Goal: Transaction & Acquisition: Book appointment/travel/reservation

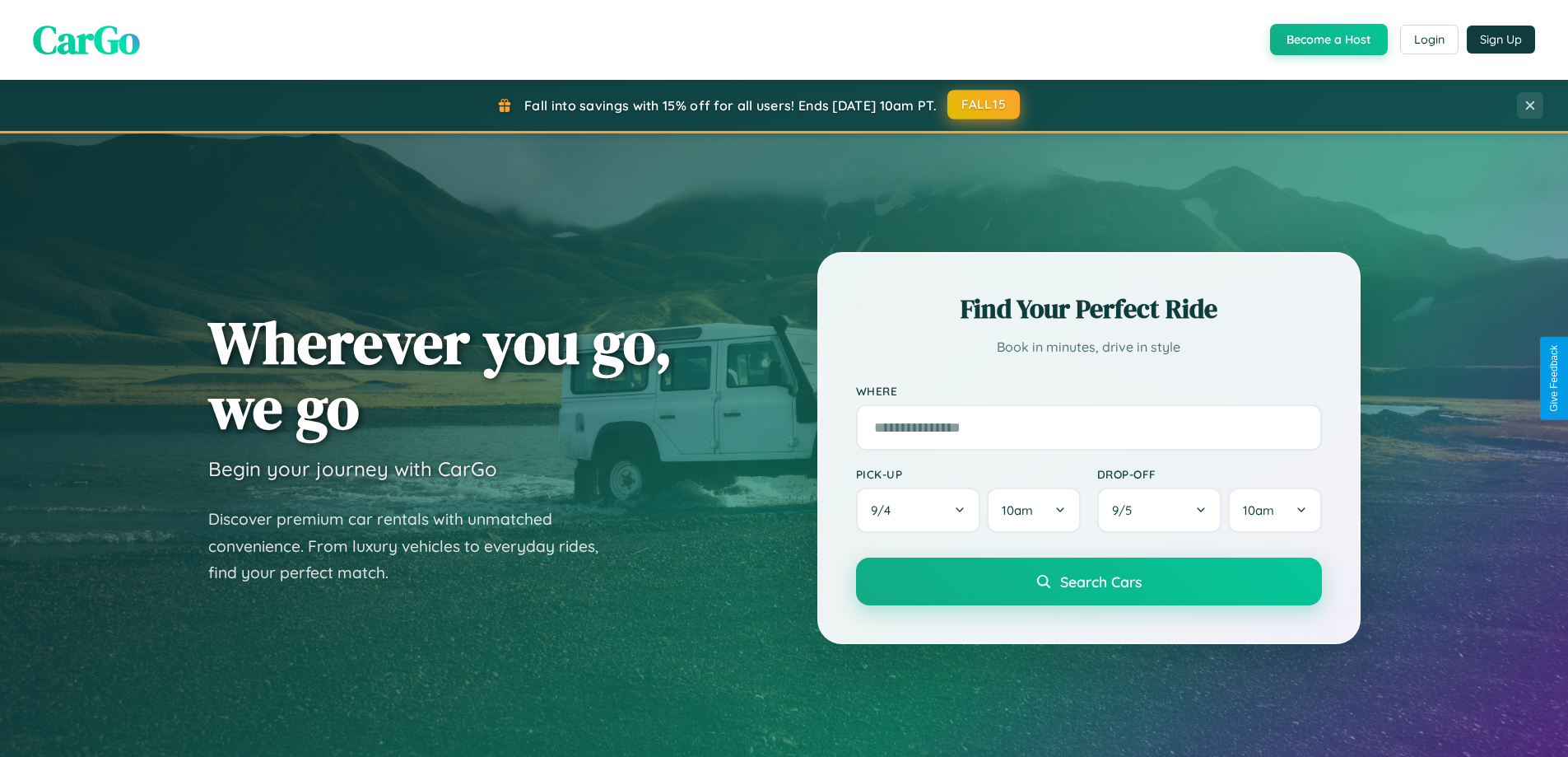
click at [984, 104] on button "FALL15" at bounding box center [984, 105] width 72 height 30
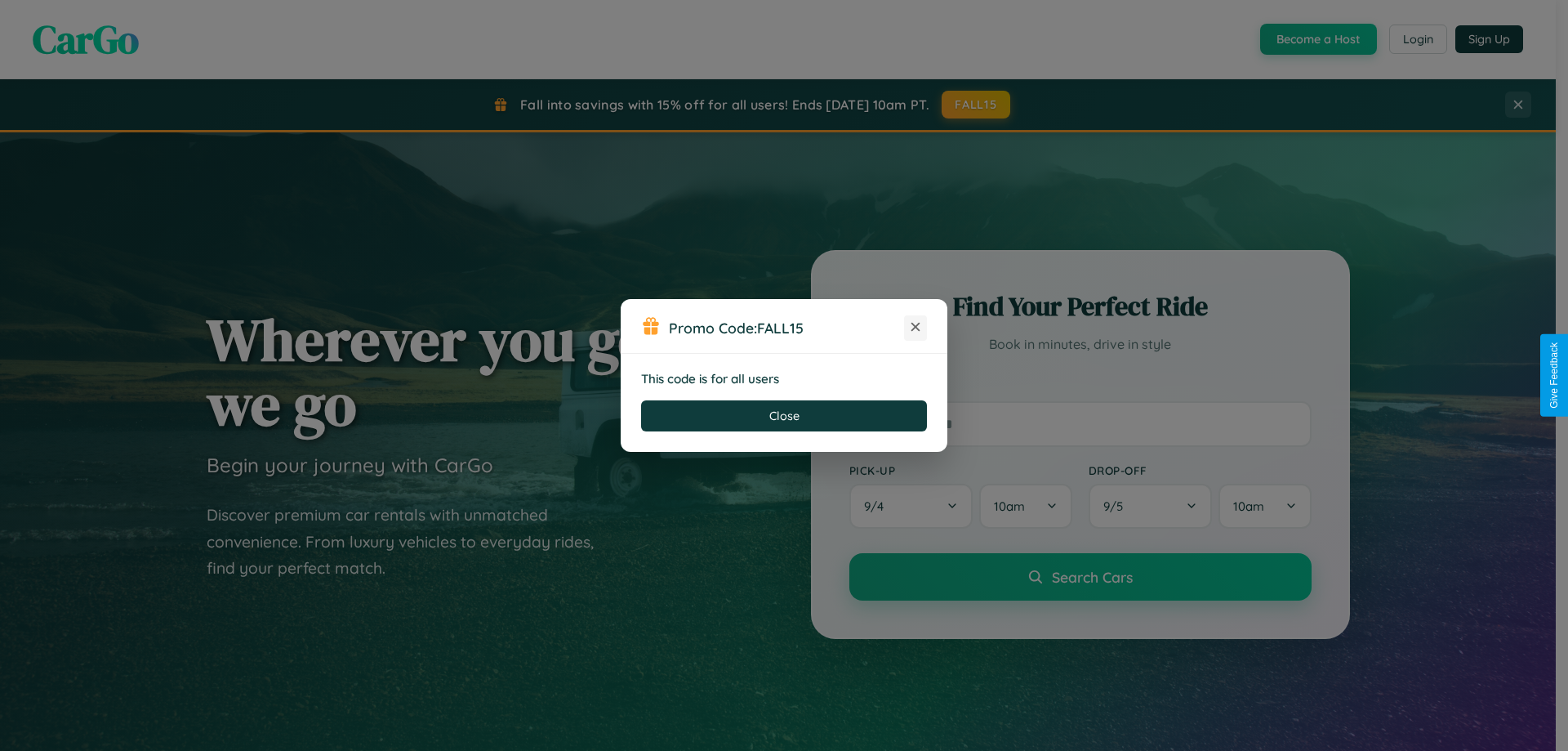
click at [915, 328] on icon at bounding box center [915, 327] width 17 height 17
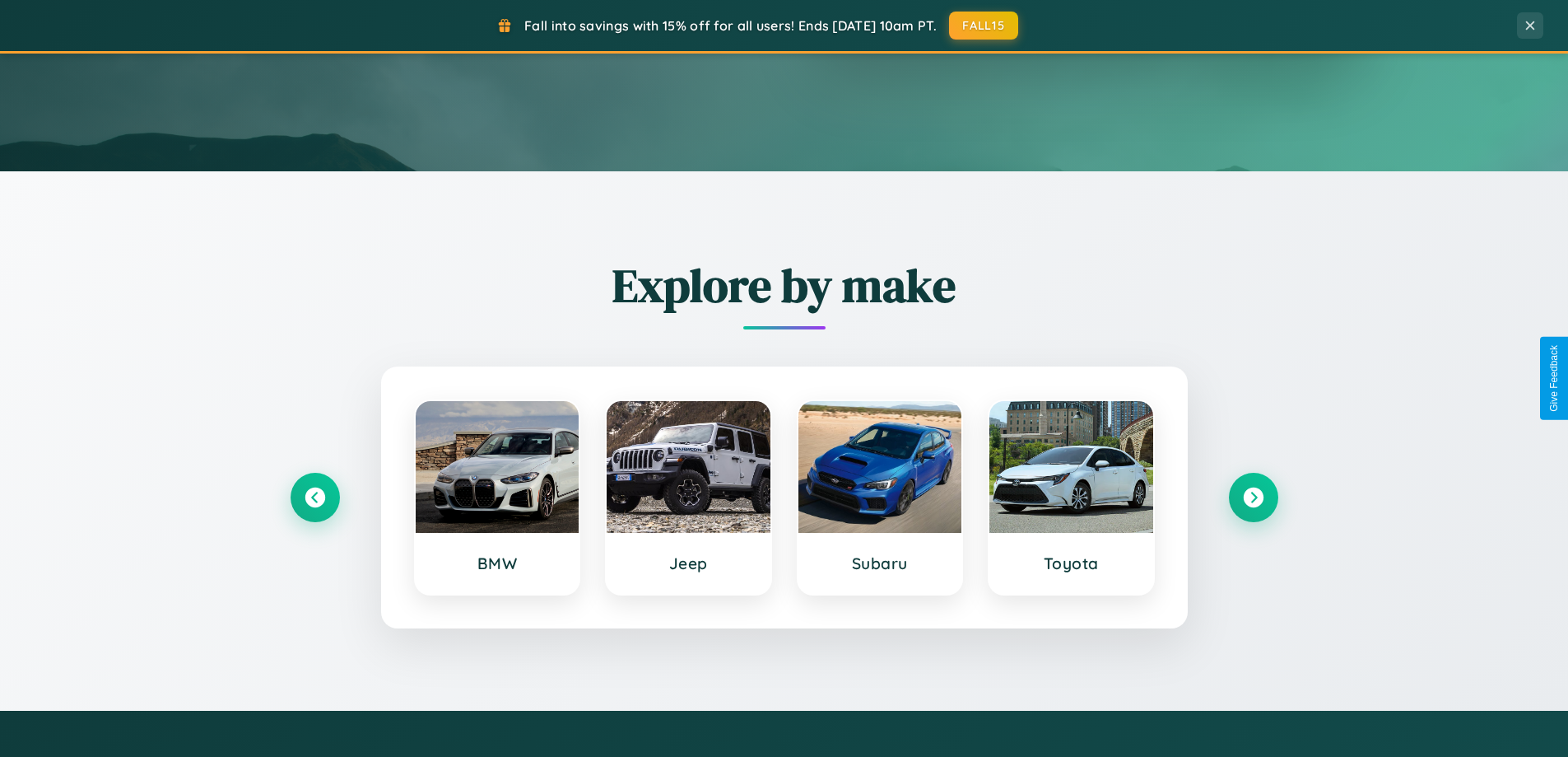
scroll to position [710, 0]
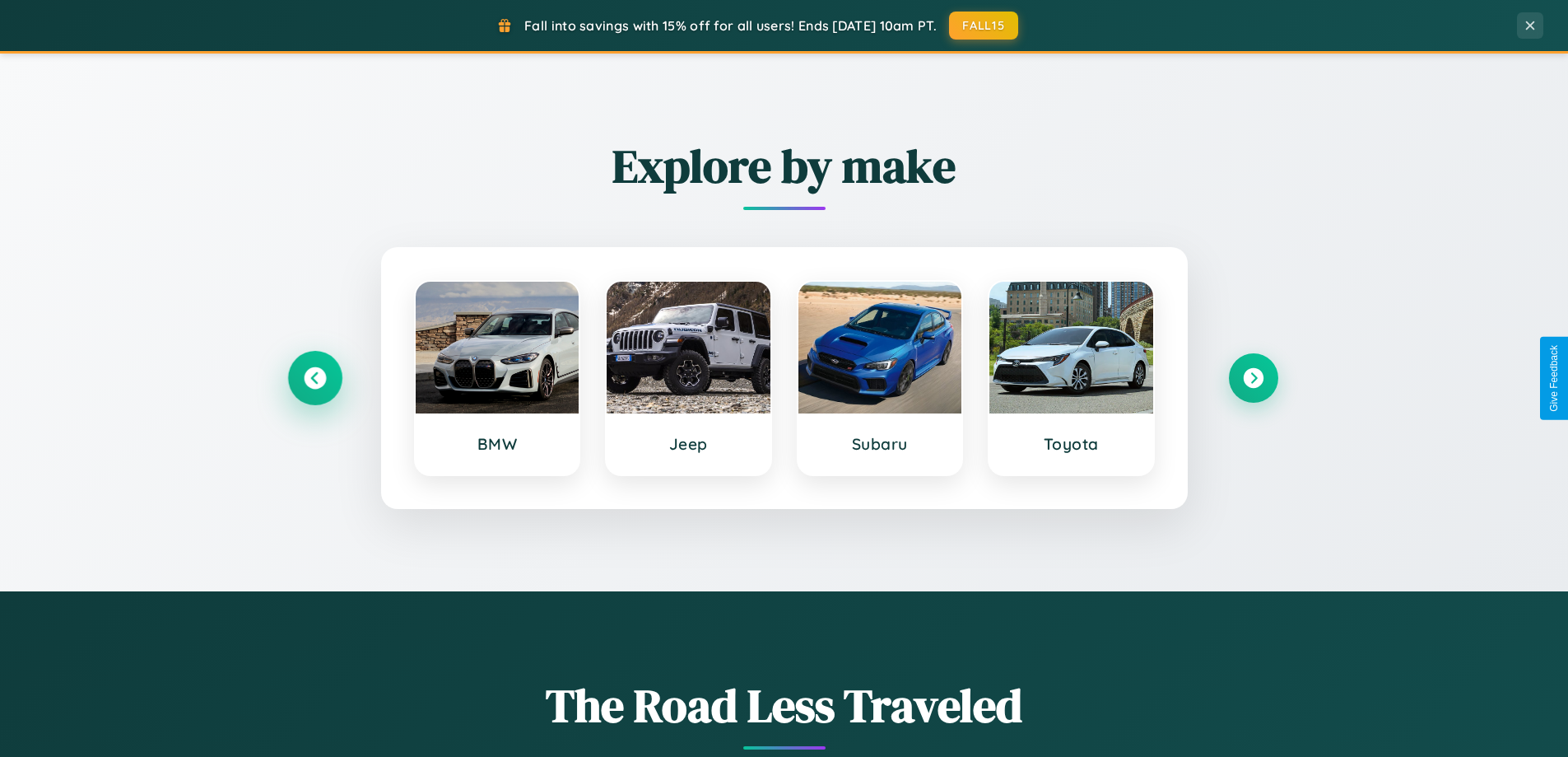
click at [314, 378] on icon at bounding box center [314, 378] width 22 height 22
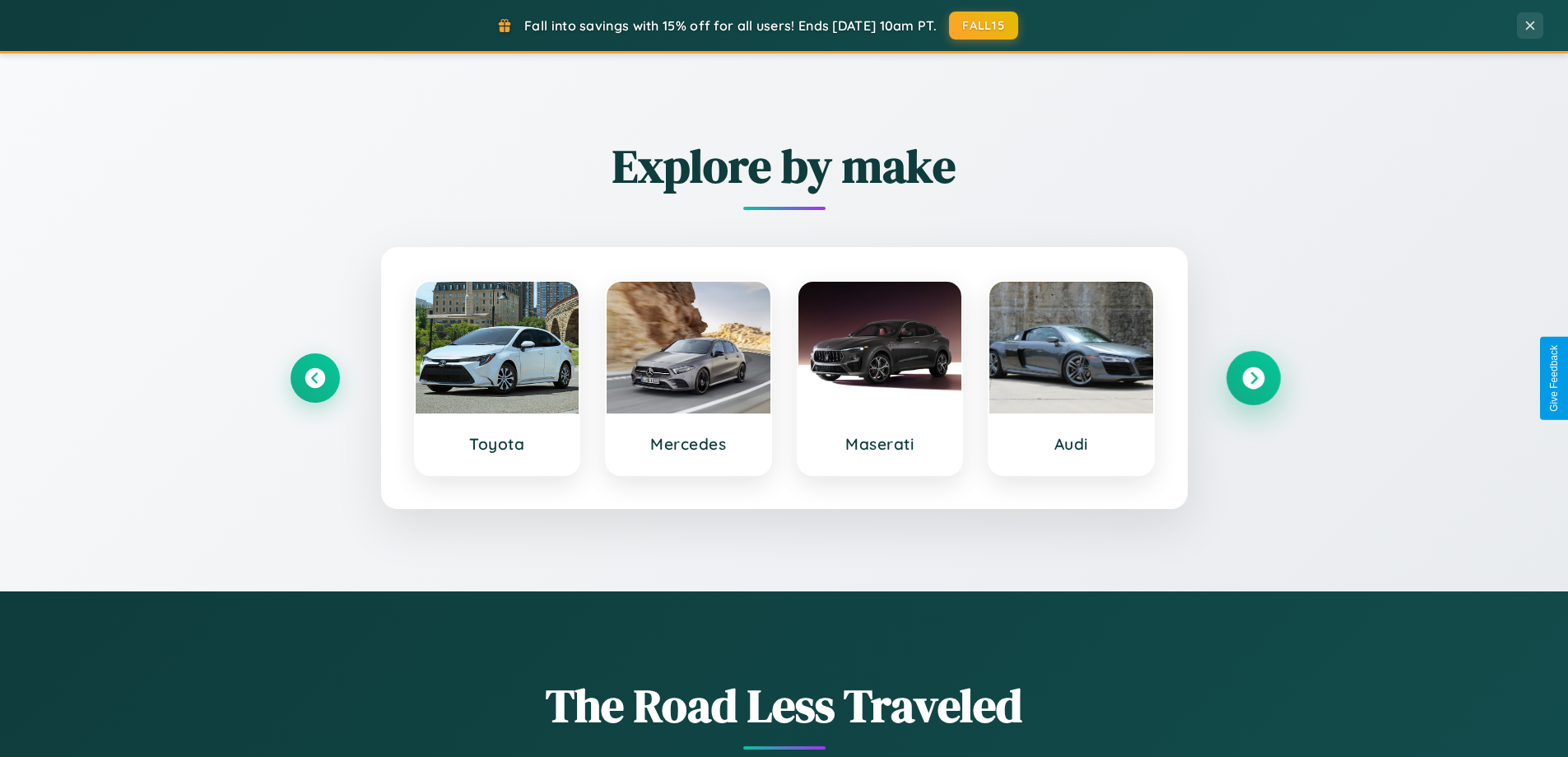
click at [1253, 378] on icon at bounding box center [1253, 378] width 22 height 22
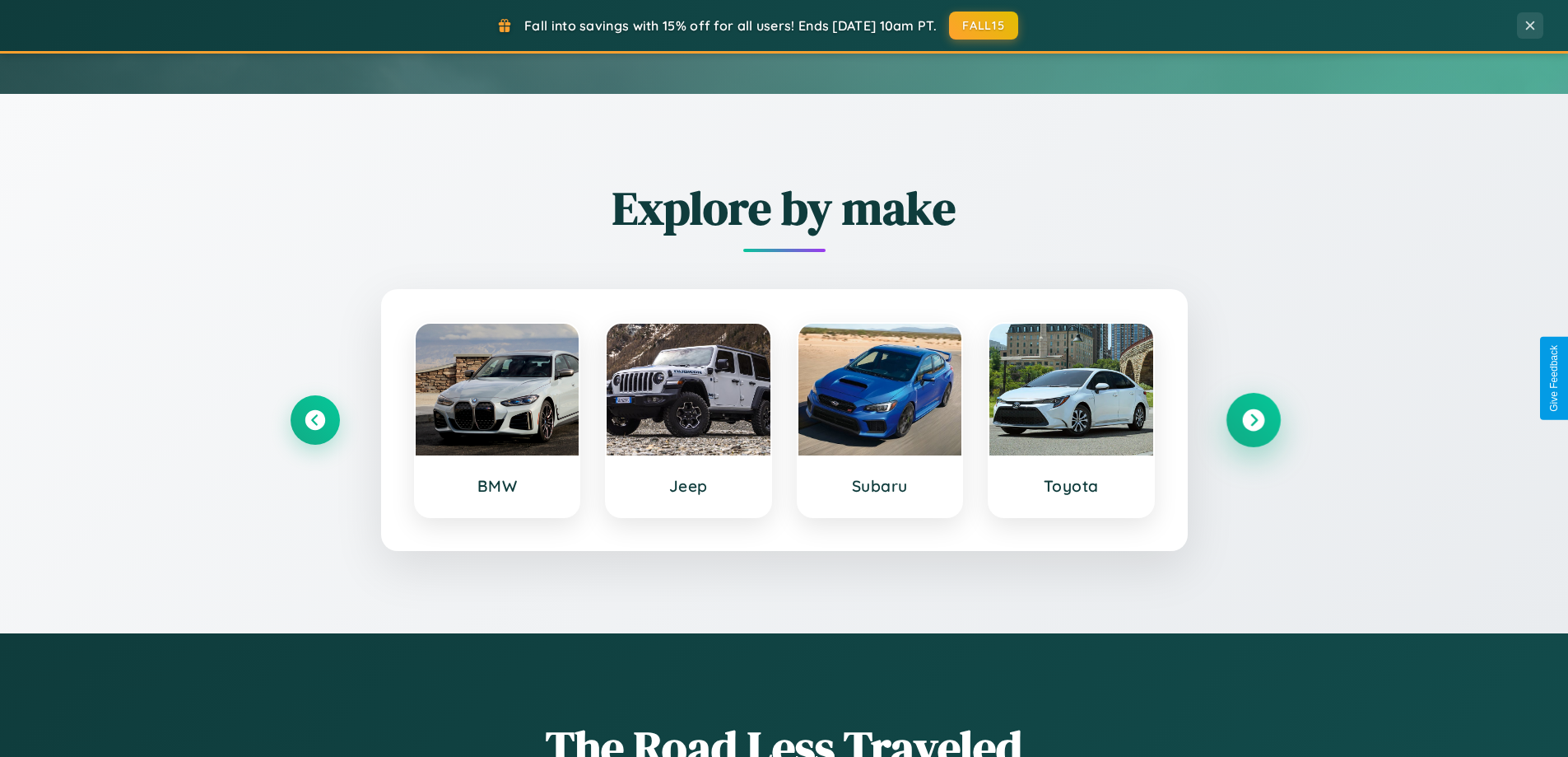
scroll to position [49, 0]
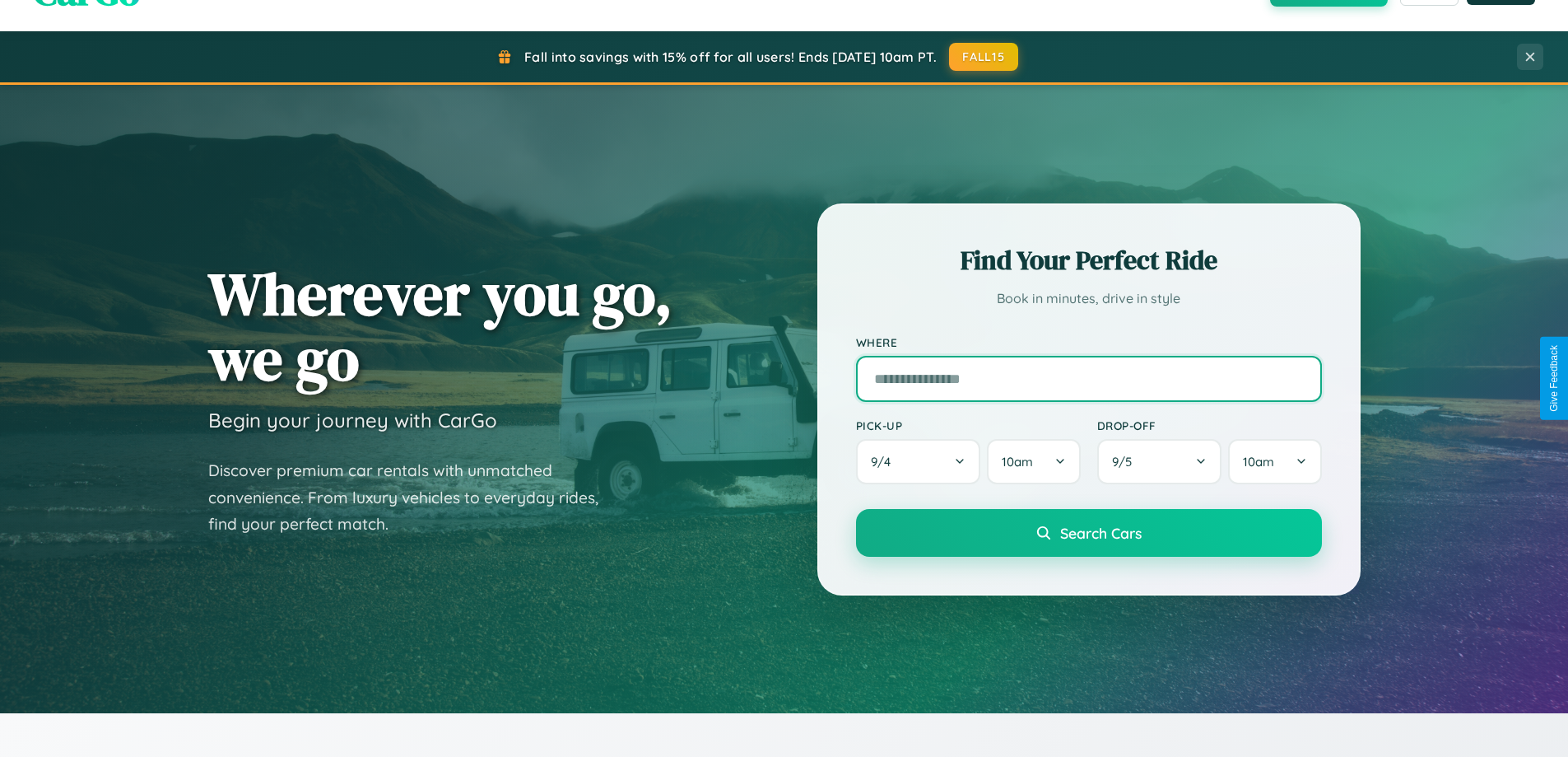
click at [1088, 378] on input "text" at bounding box center [1089, 379] width 466 height 46
type input "**********"
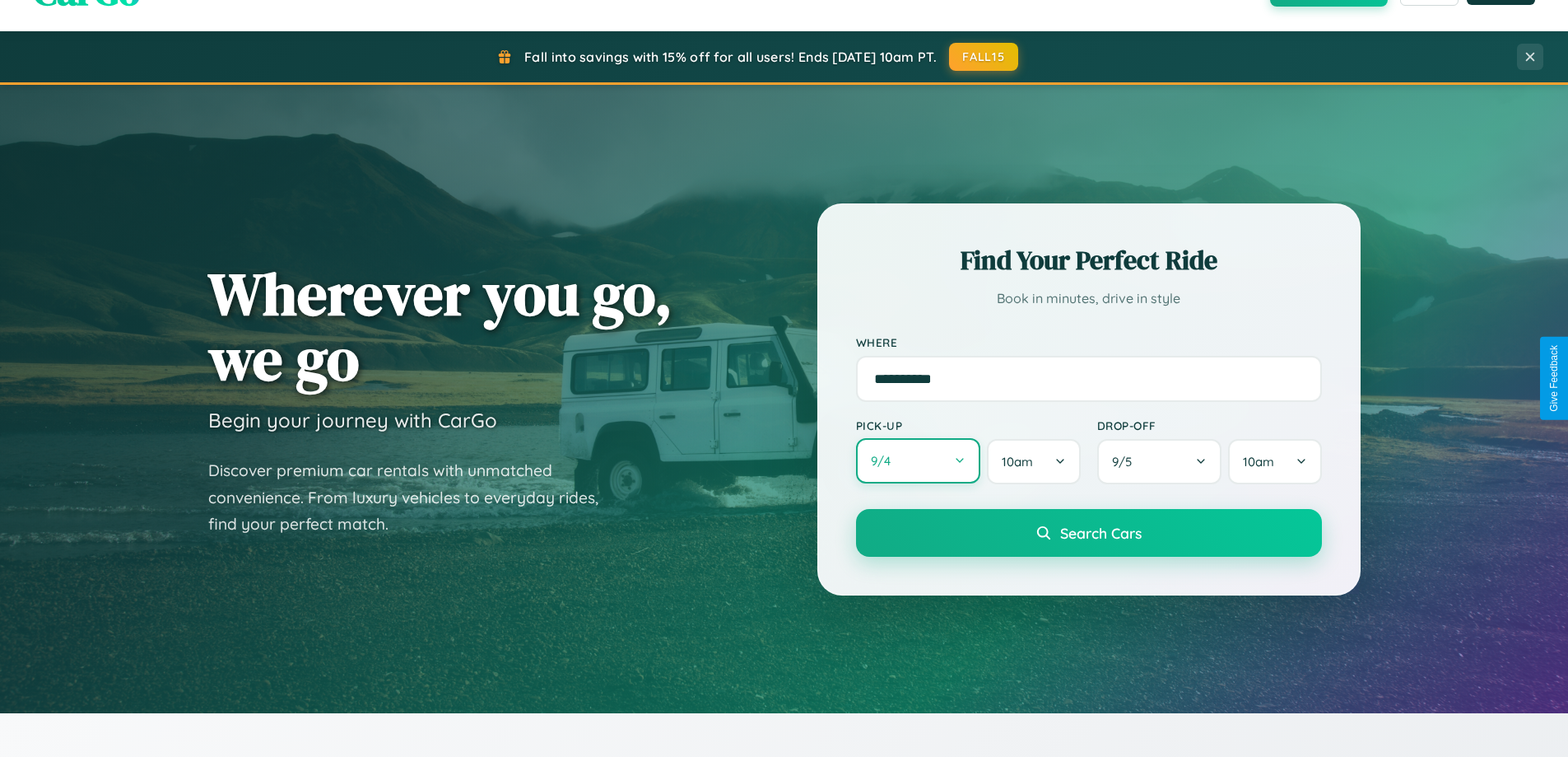
click at [917, 461] on button "9 / 4" at bounding box center [918, 460] width 125 height 45
select select "*"
select select "****"
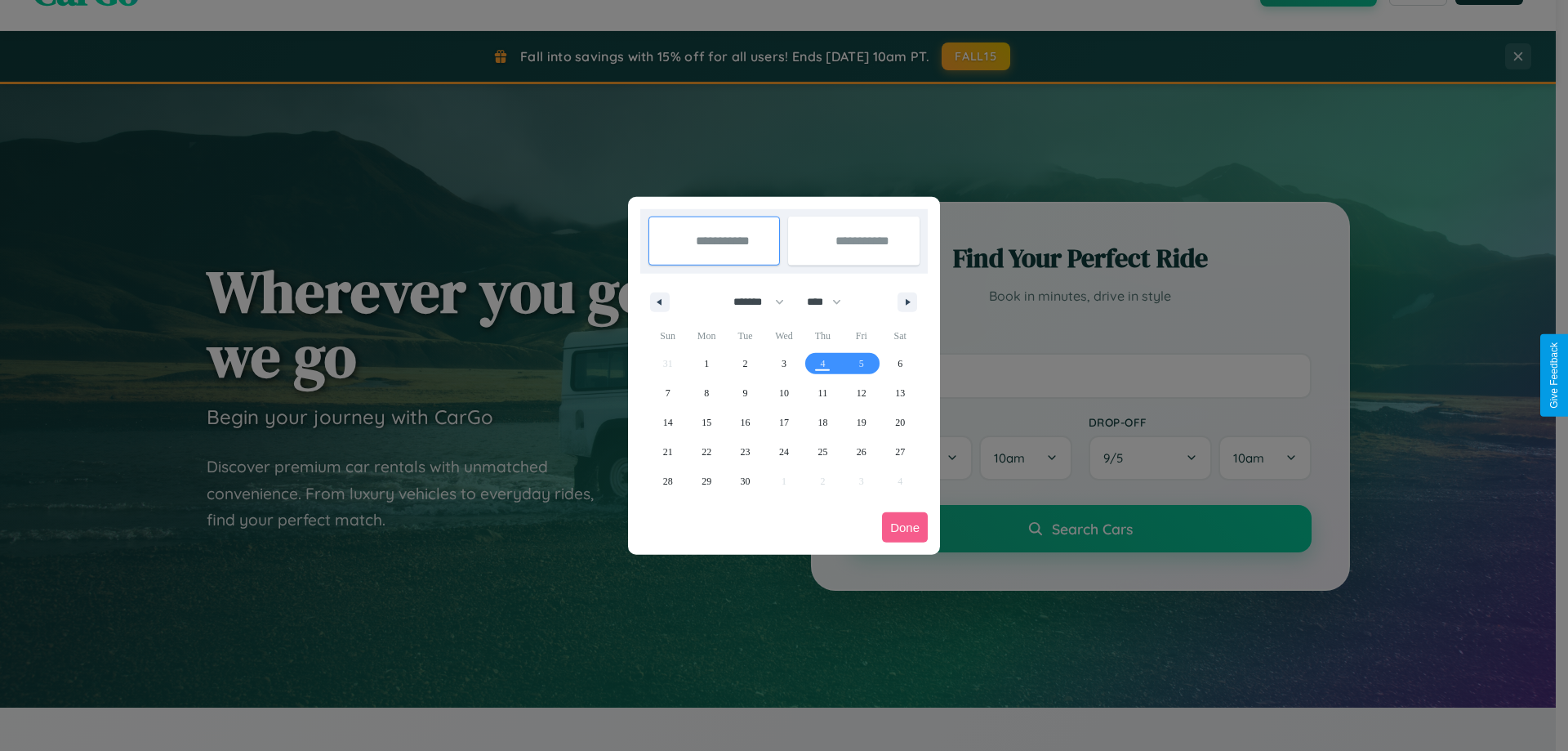
click at [752, 301] on select "******* ******** ***** ***** *** **** **** ****** ********* ******* ******** **…" at bounding box center [755, 301] width 69 height 27
select select "*"
drag, startPoint x: 831, startPoint y: 301, endPoint x: 784, endPoint y: 328, distance: 54.2
click at [831, 301] on select "**** **** **** **** **** **** **** **** **** **** **** **** **** **** **** ****…" at bounding box center [823, 301] width 49 height 27
select select "****"
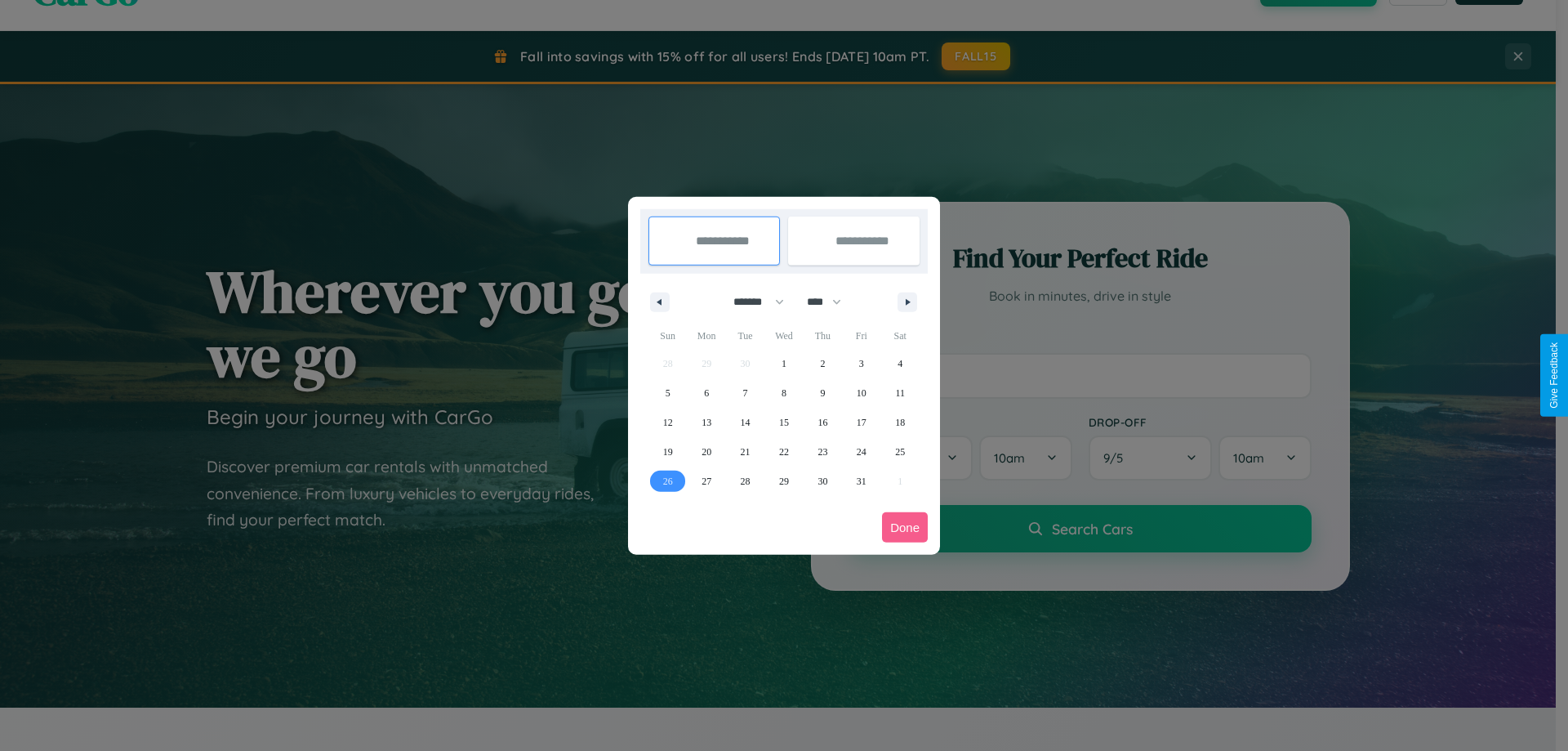
click at [667, 480] on span "26" at bounding box center [667, 481] width 10 height 30
type input "**********"
click at [908, 301] on icon "button" at bounding box center [910, 301] width 8 height 6
select select "*"
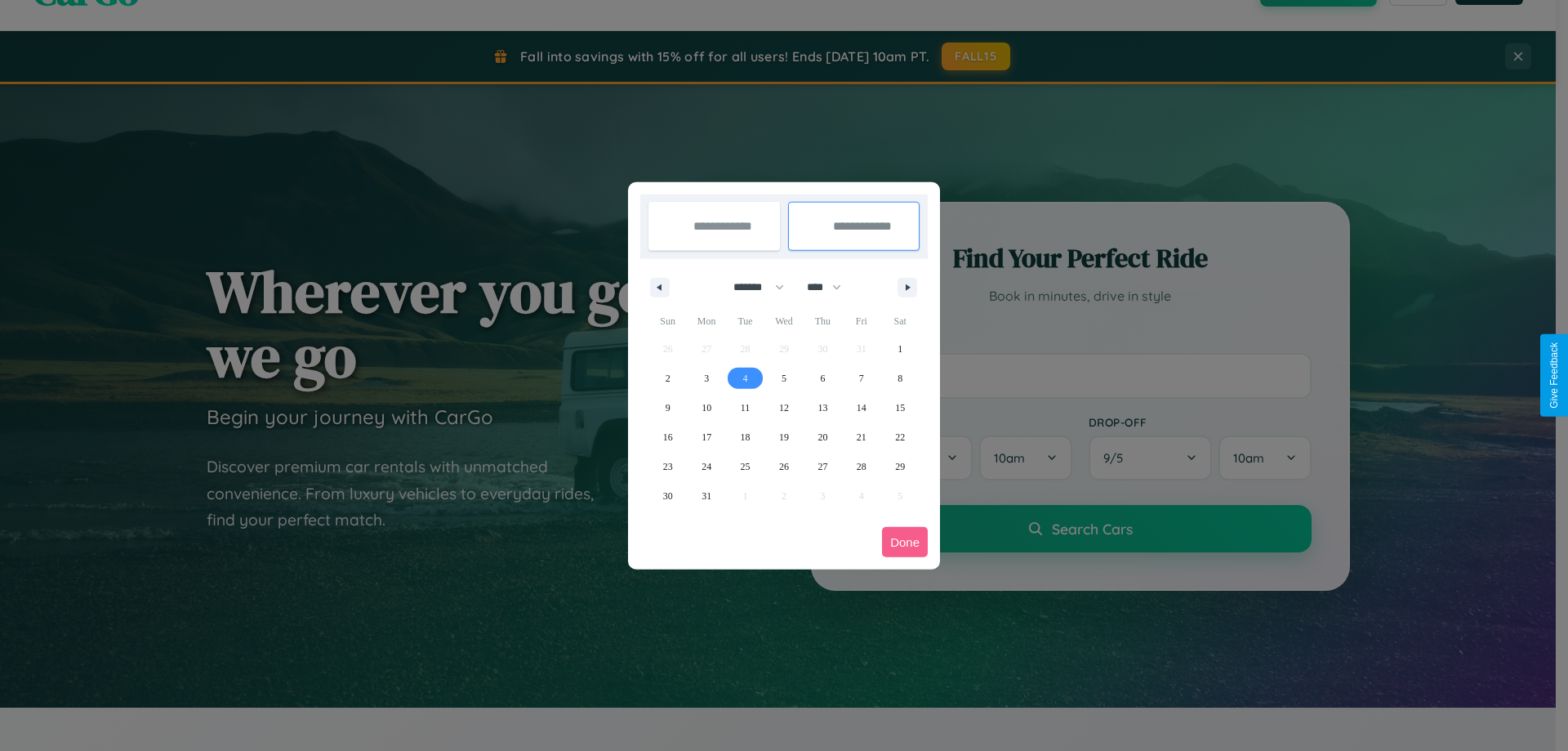
click at [745, 378] on span "4" at bounding box center [745, 379] width 5 height 30
type input "**********"
select select "*"
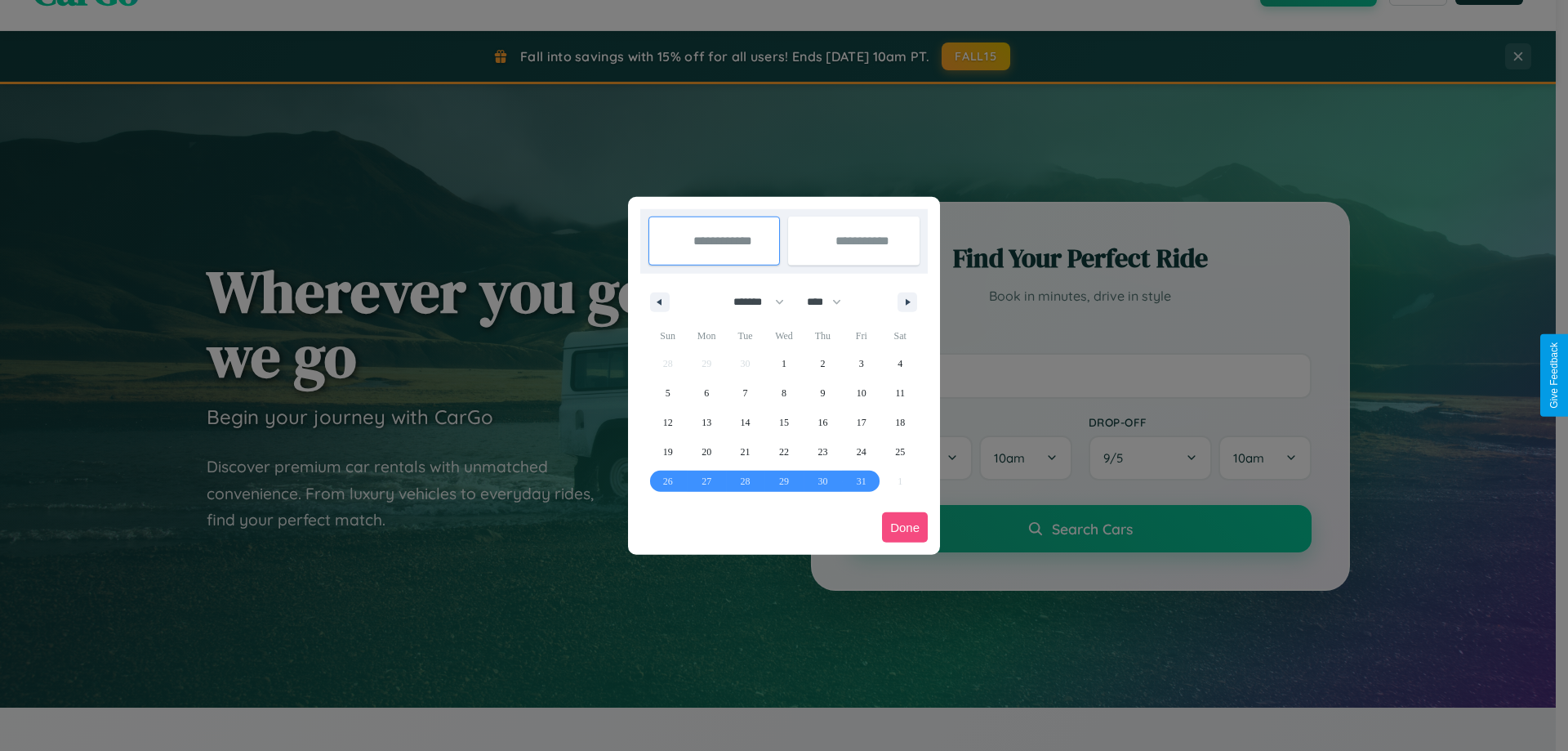
click at [905, 527] on button "Done" at bounding box center [905, 527] width 46 height 30
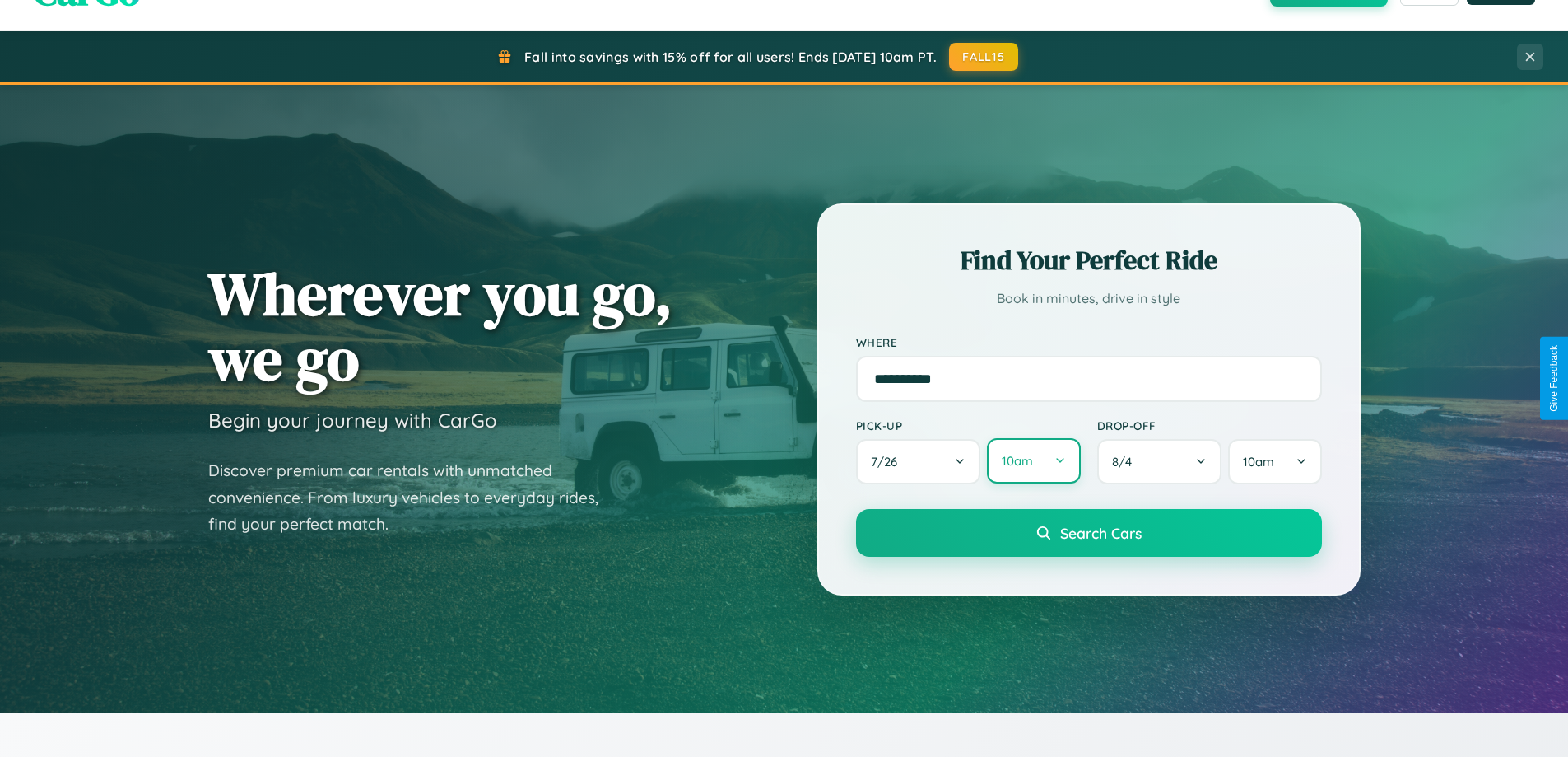
click at [1033, 461] on button "10am" at bounding box center [1033, 460] width 93 height 45
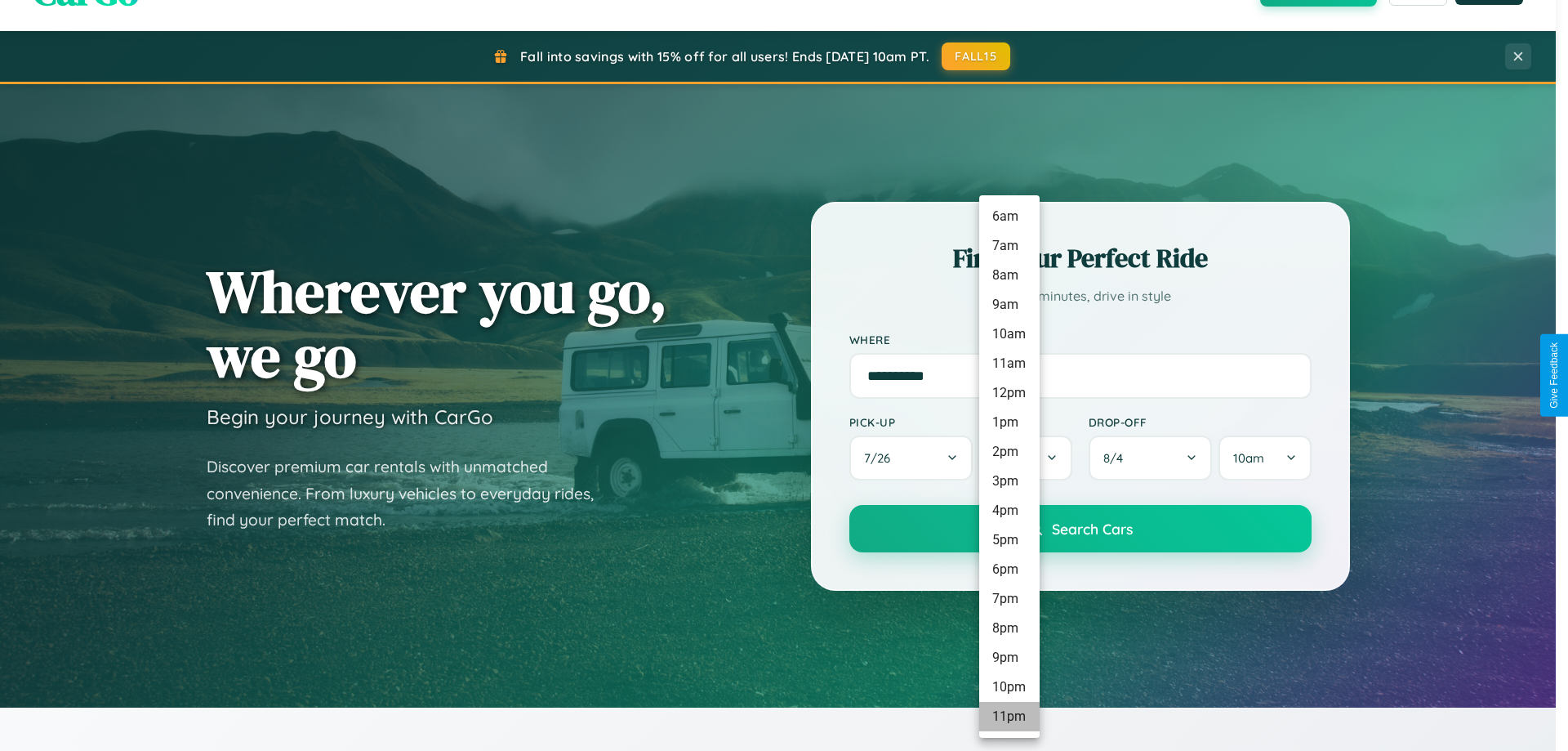
click at [1008, 717] on li "11pm" at bounding box center [1009, 717] width 60 height 30
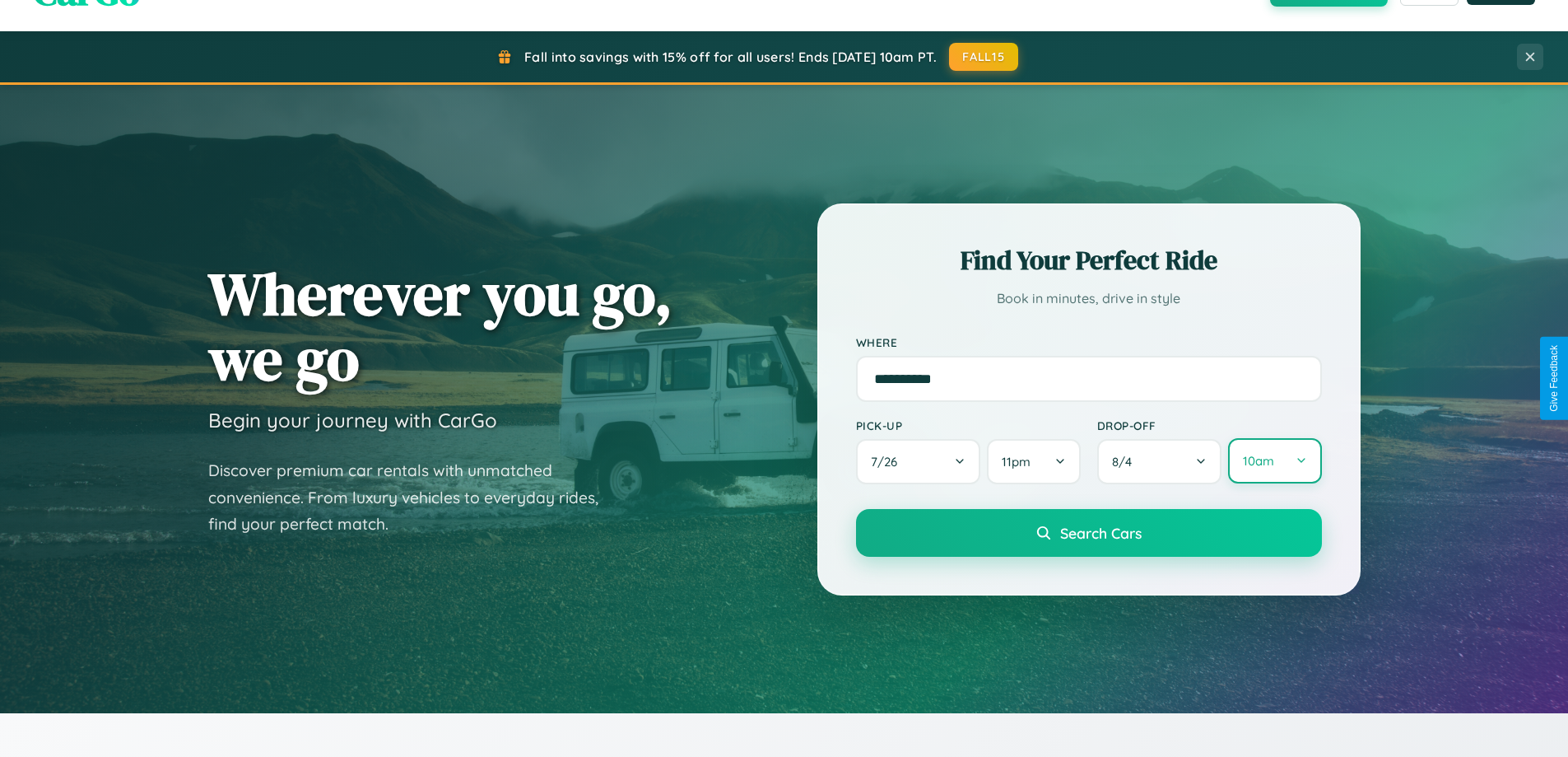
click at [1274, 461] on button "10am" at bounding box center [1274, 460] width 93 height 45
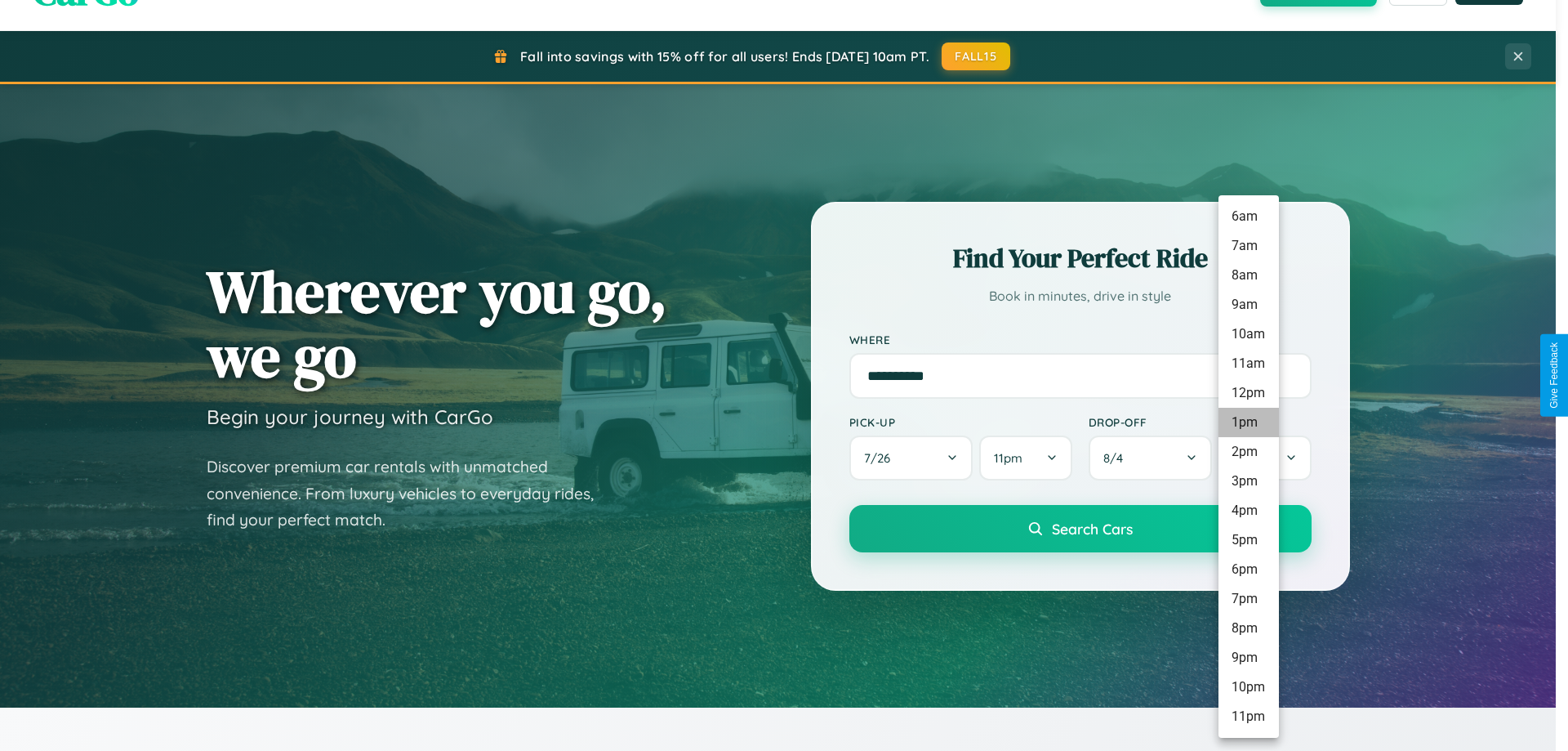
click at [1247, 422] on li "1pm" at bounding box center [1248, 422] width 60 height 30
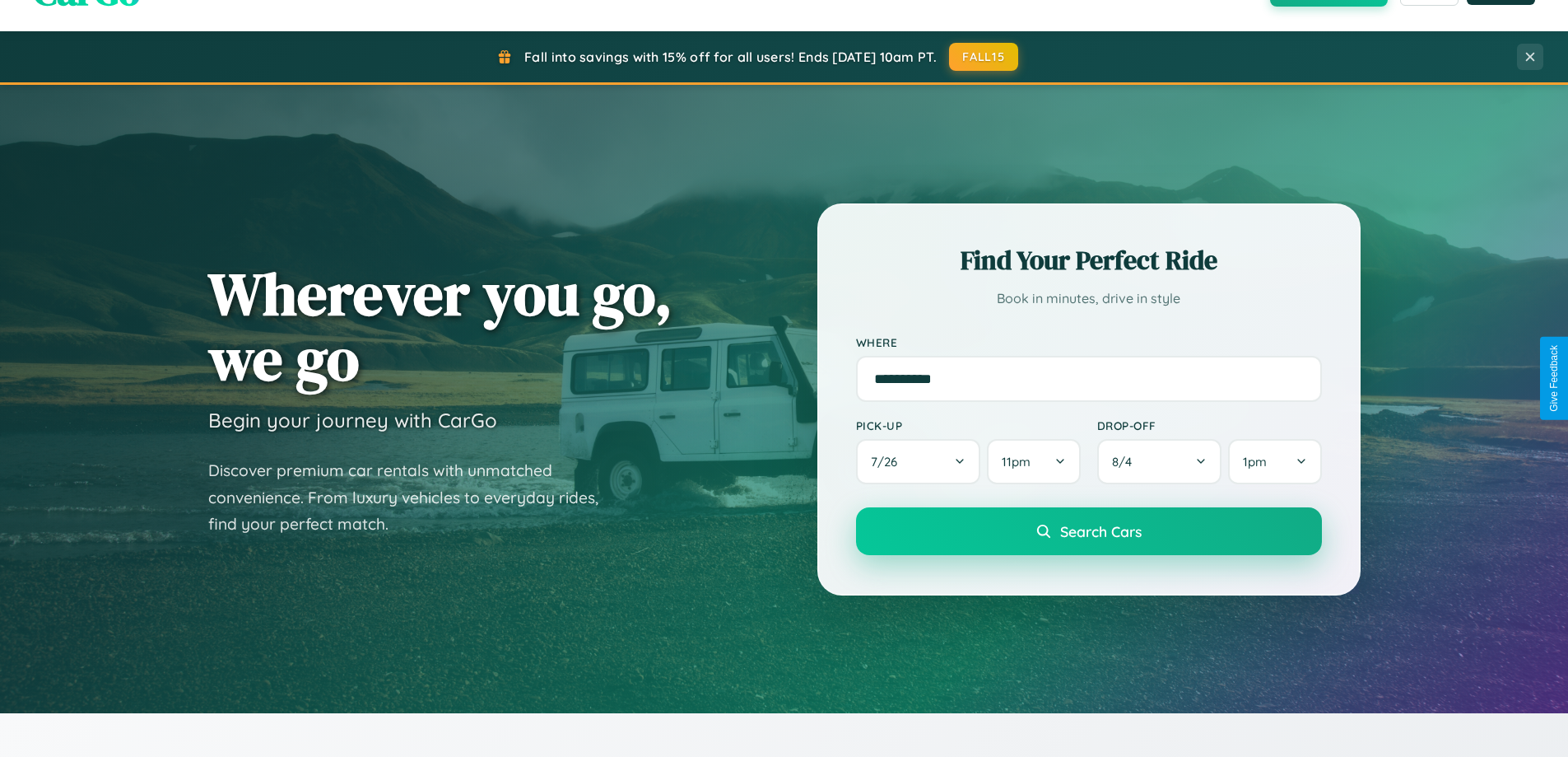
click at [1088, 533] on span "Search Cars" at bounding box center [1101, 531] width 81 height 19
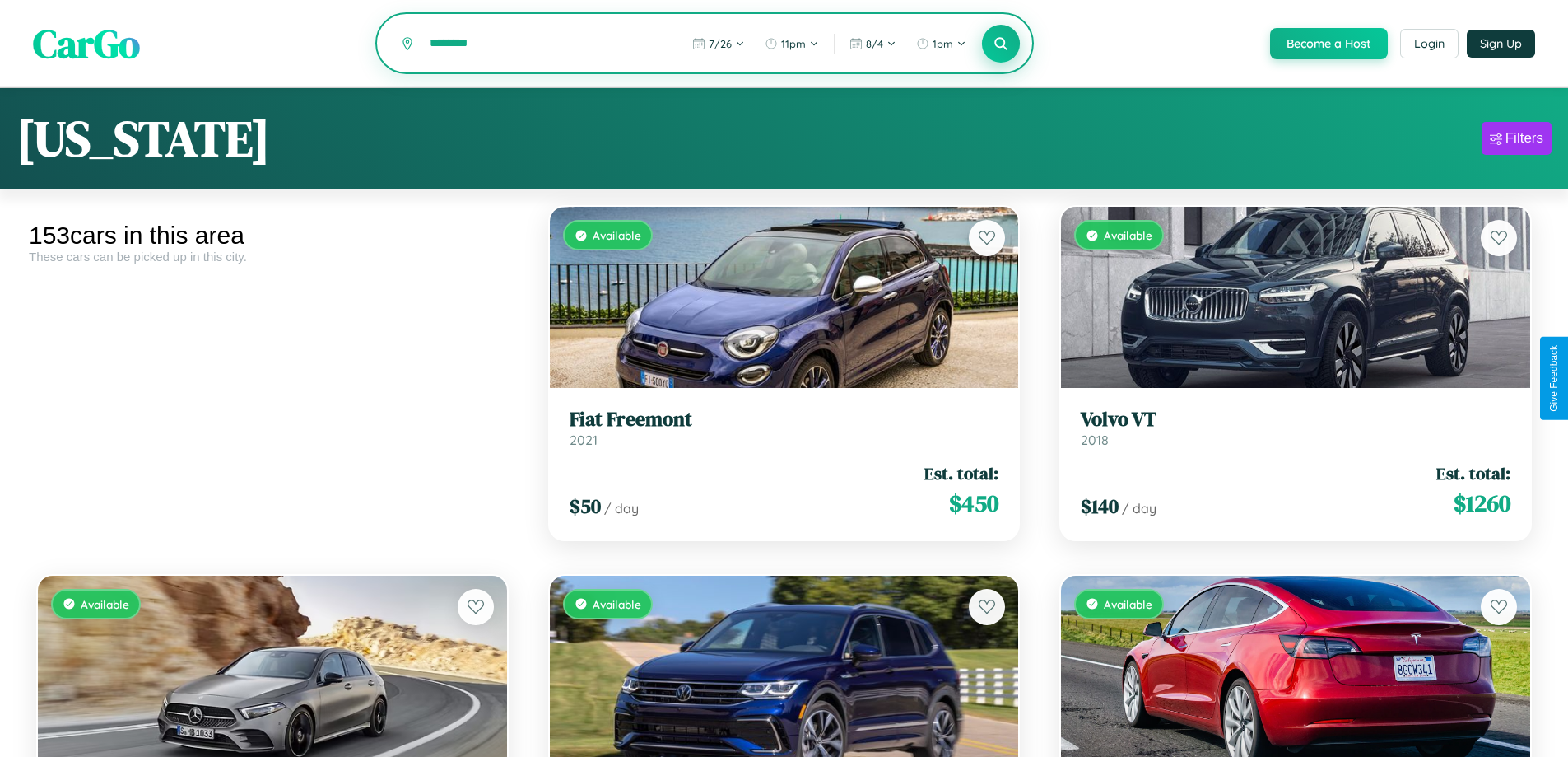
type input "********"
click at [1000, 44] on icon at bounding box center [1001, 43] width 16 height 16
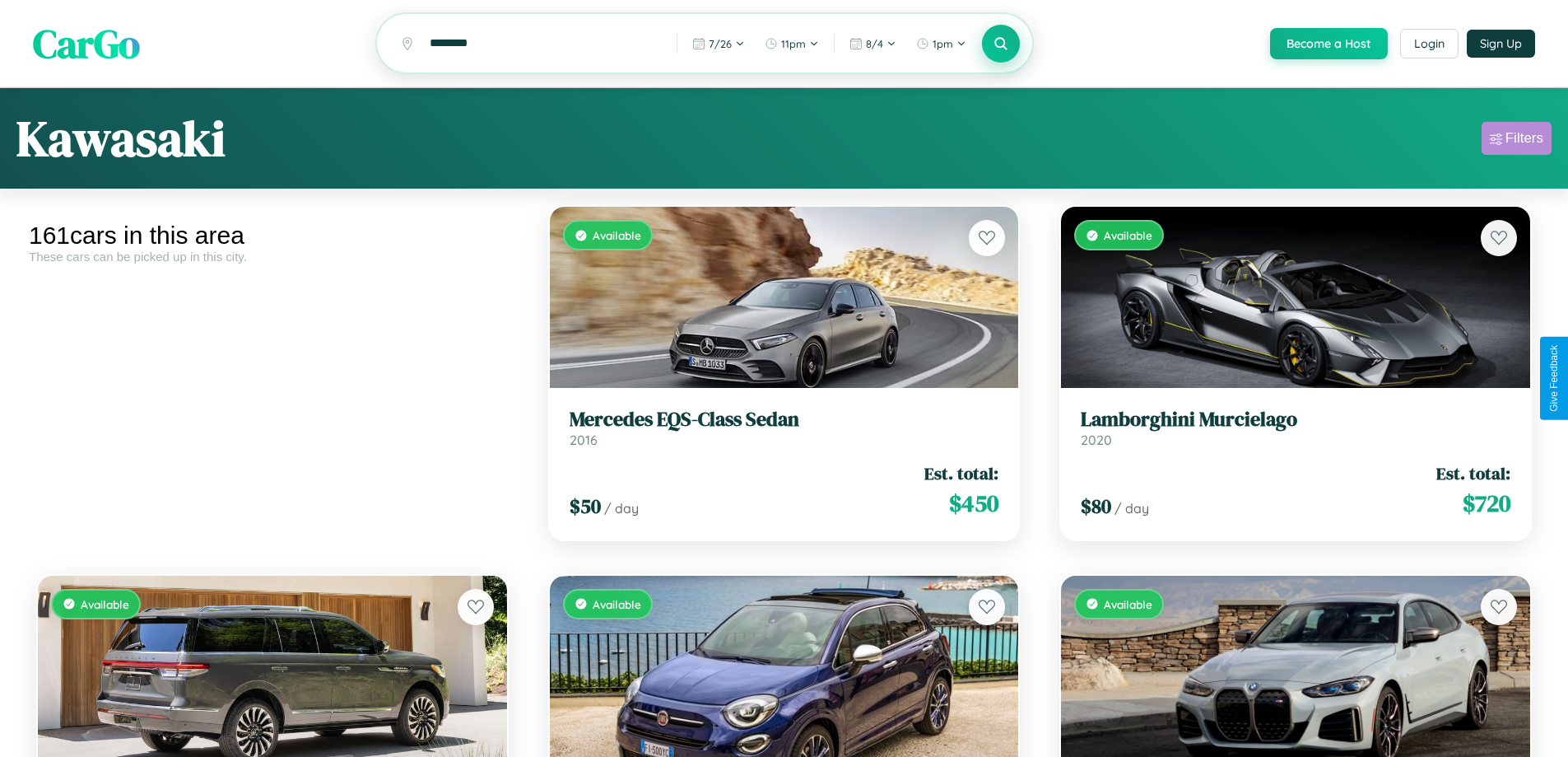
click at [1516, 140] on div "Filters" at bounding box center [1524, 138] width 38 height 17
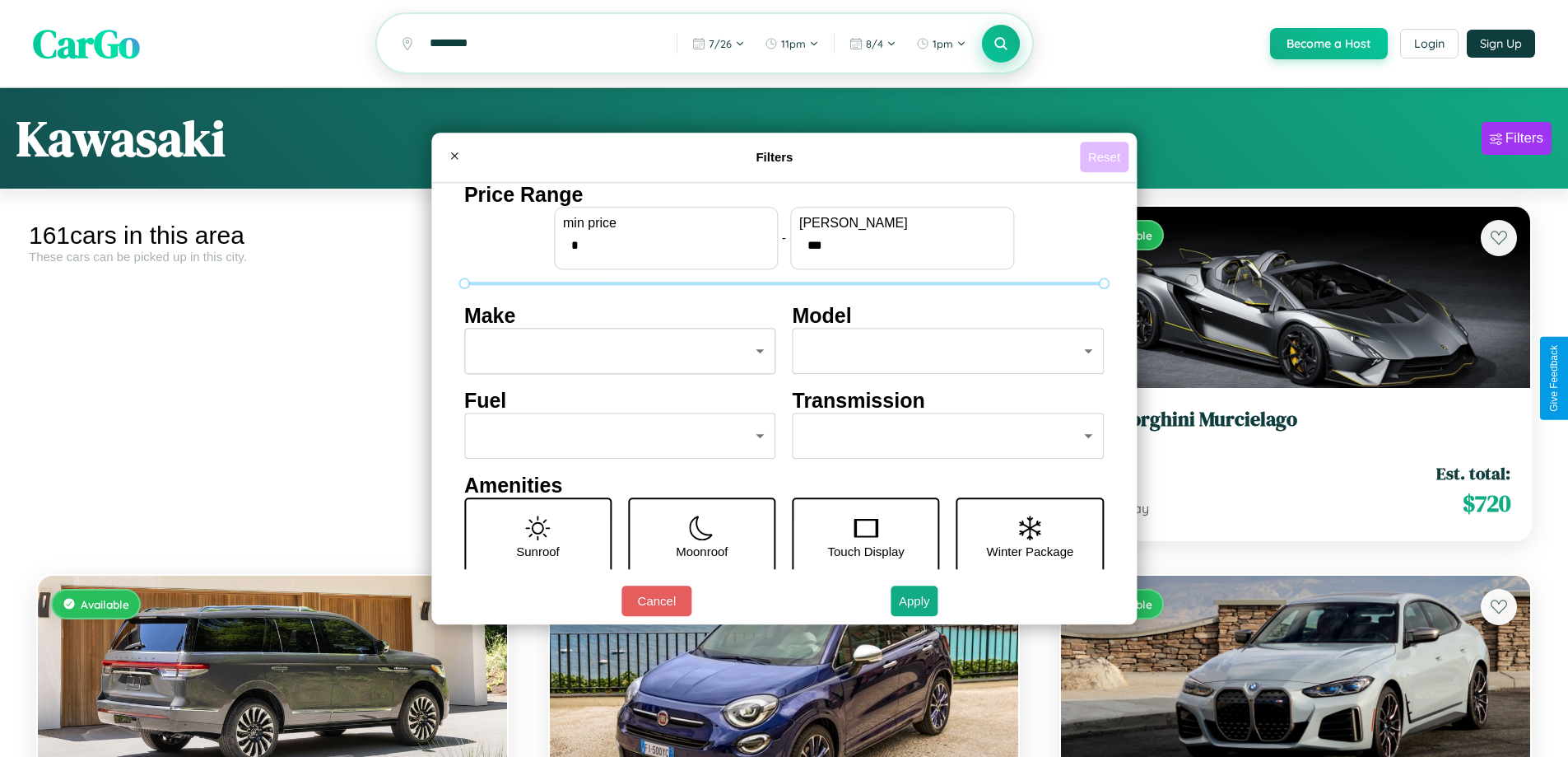
click at [1106, 156] on button "Reset" at bounding box center [1104, 156] width 49 height 30
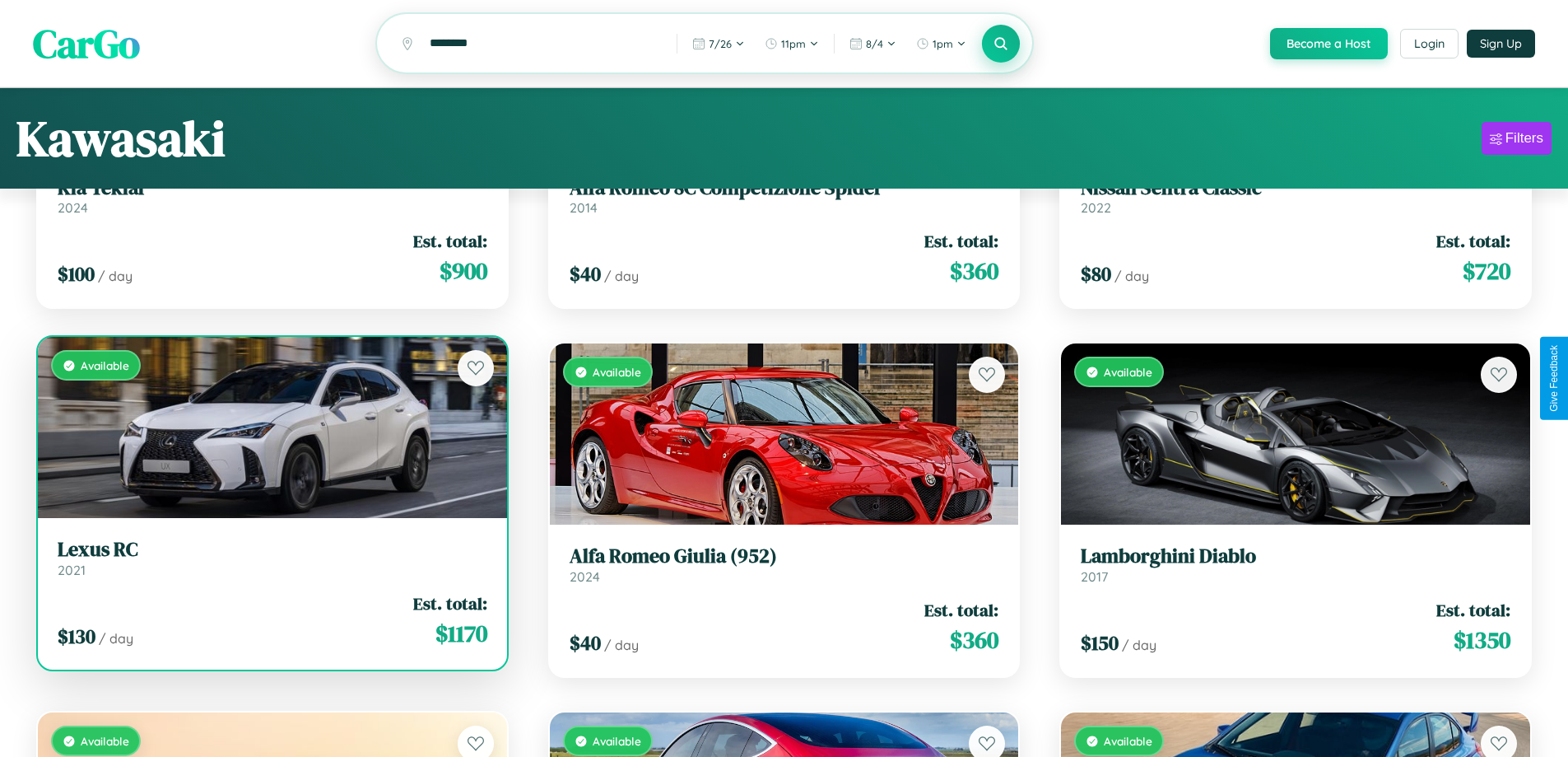
scroll to position [100, 0]
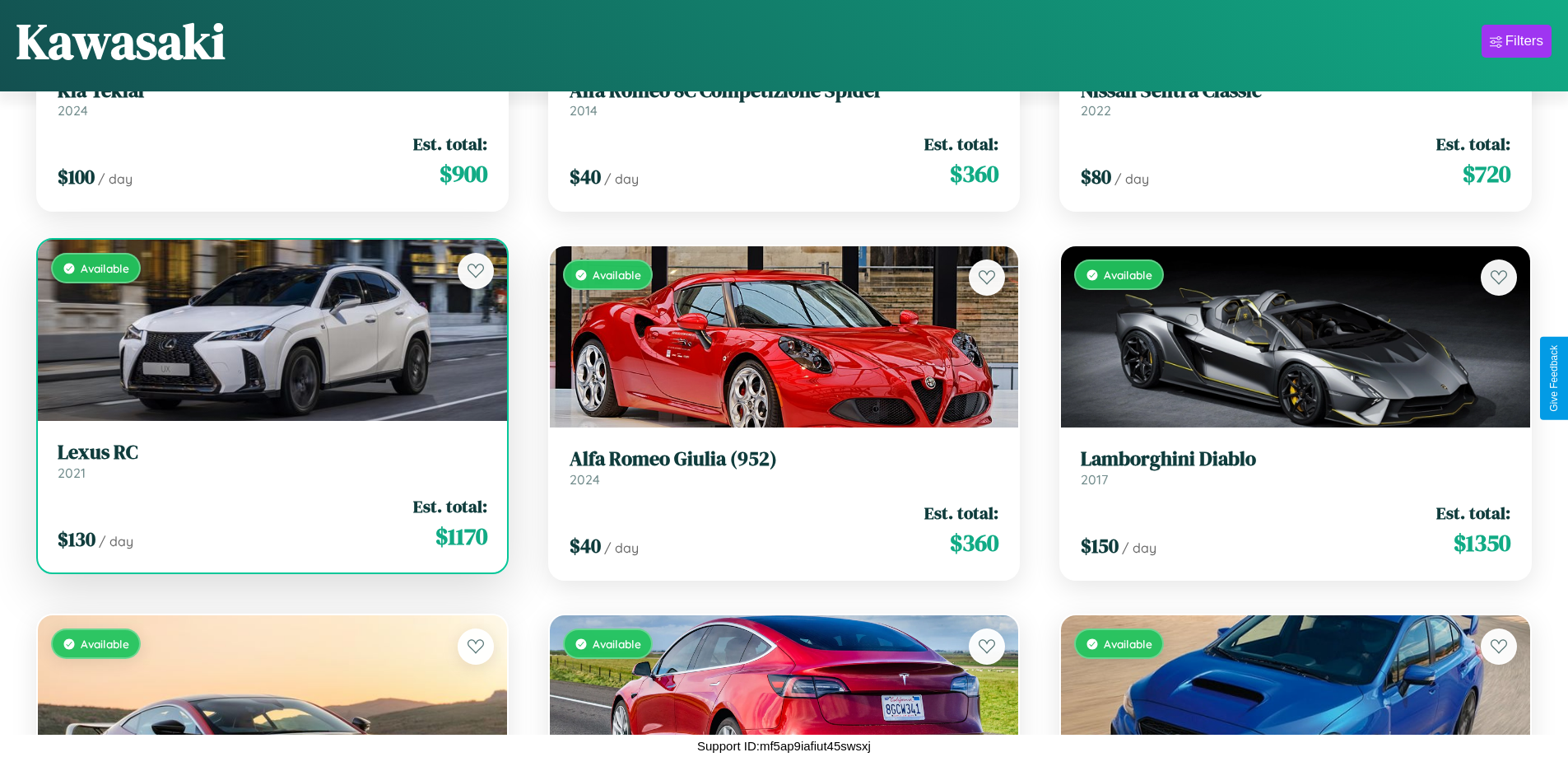
click at [270, 467] on link "Lexus RC 2021" at bounding box center [272, 461] width 430 height 41
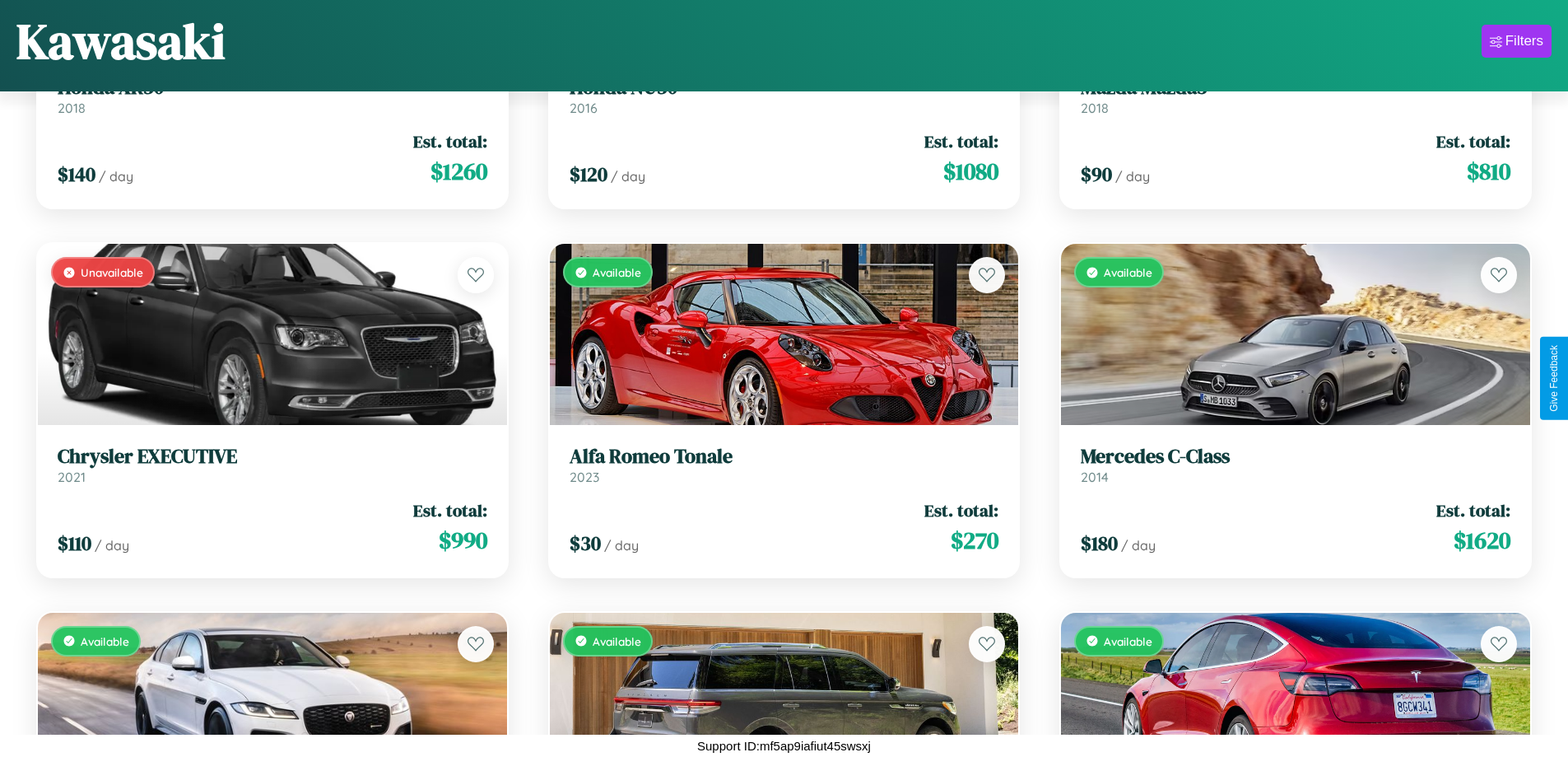
scroll to position [12398, 0]
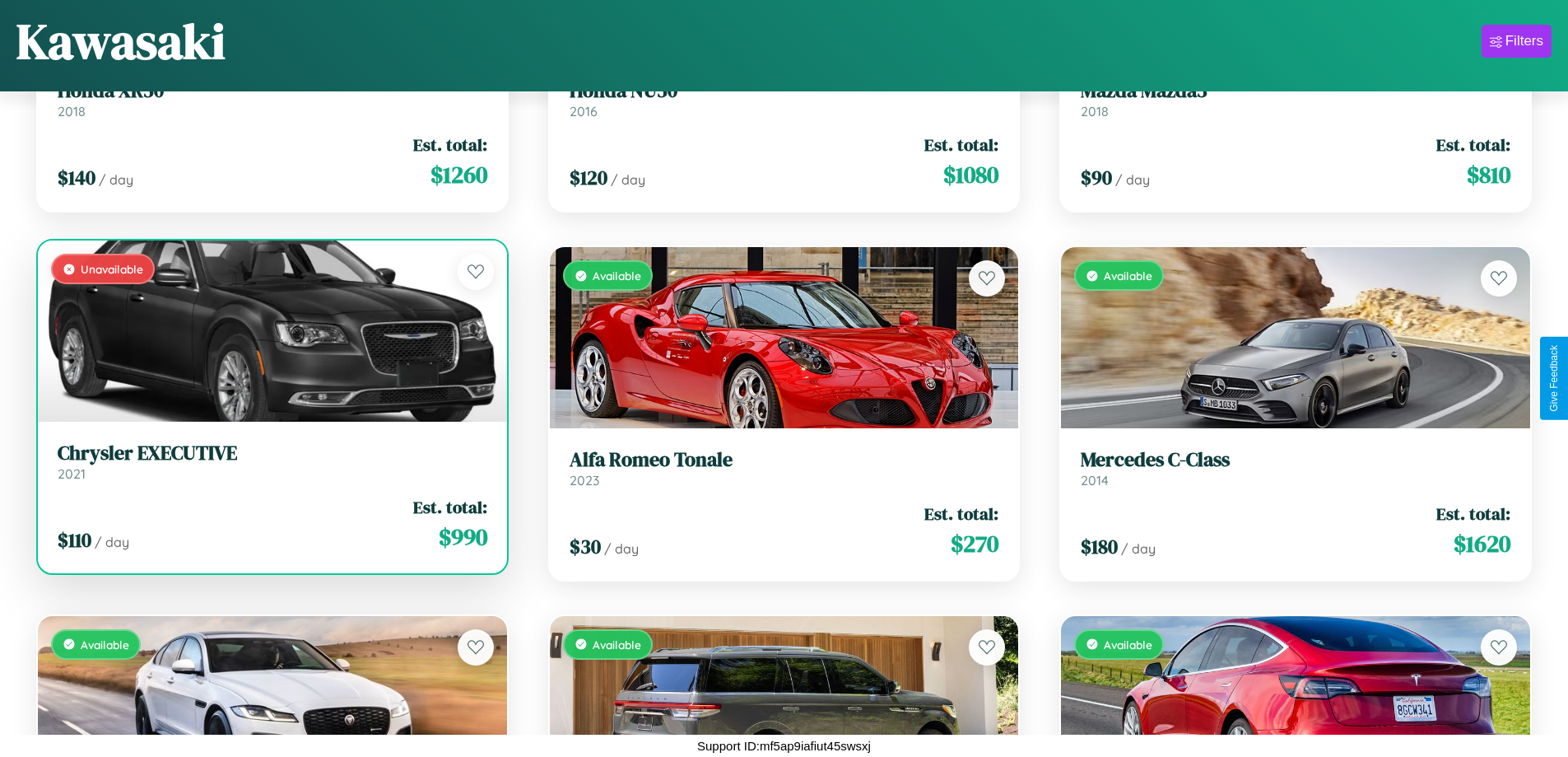
click at [270, 461] on h3 "Chrysler EXECUTIVE" at bounding box center [272, 453] width 430 height 24
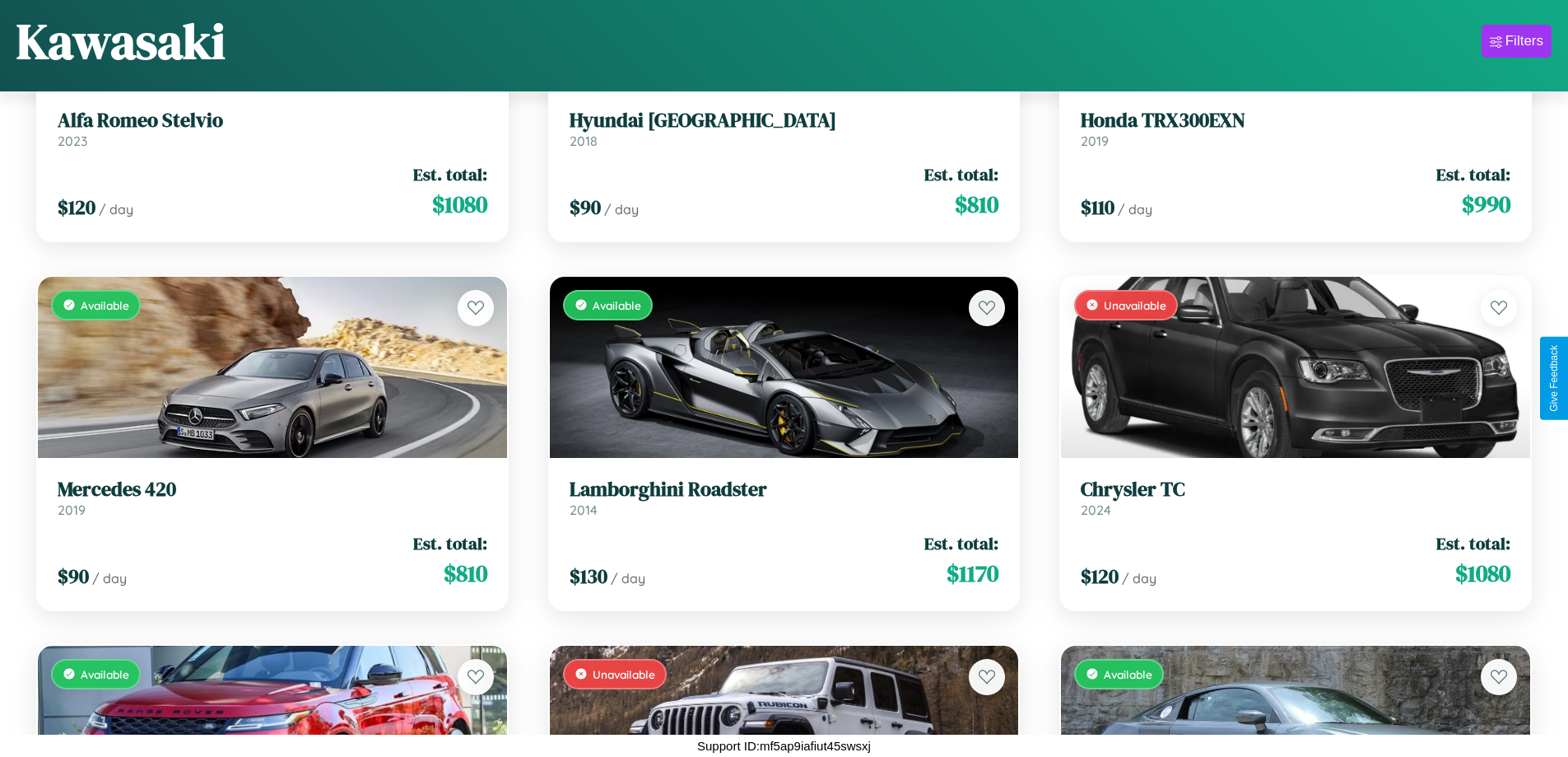
scroll to position [7605, 0]
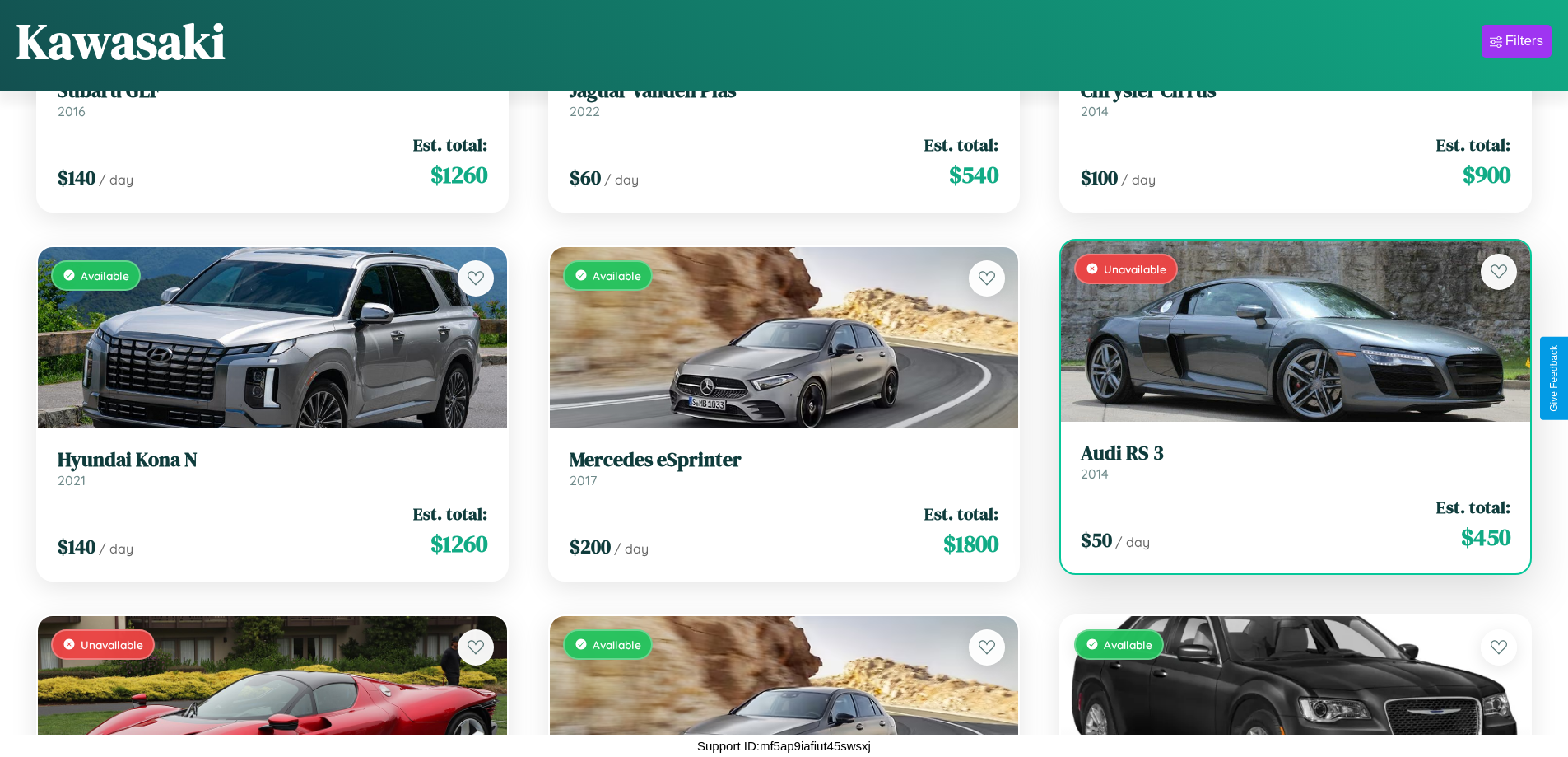
click at [1285, 467] on link "Audi RS 3 2014" at bounding box center [1295, 462] width 430 height 41
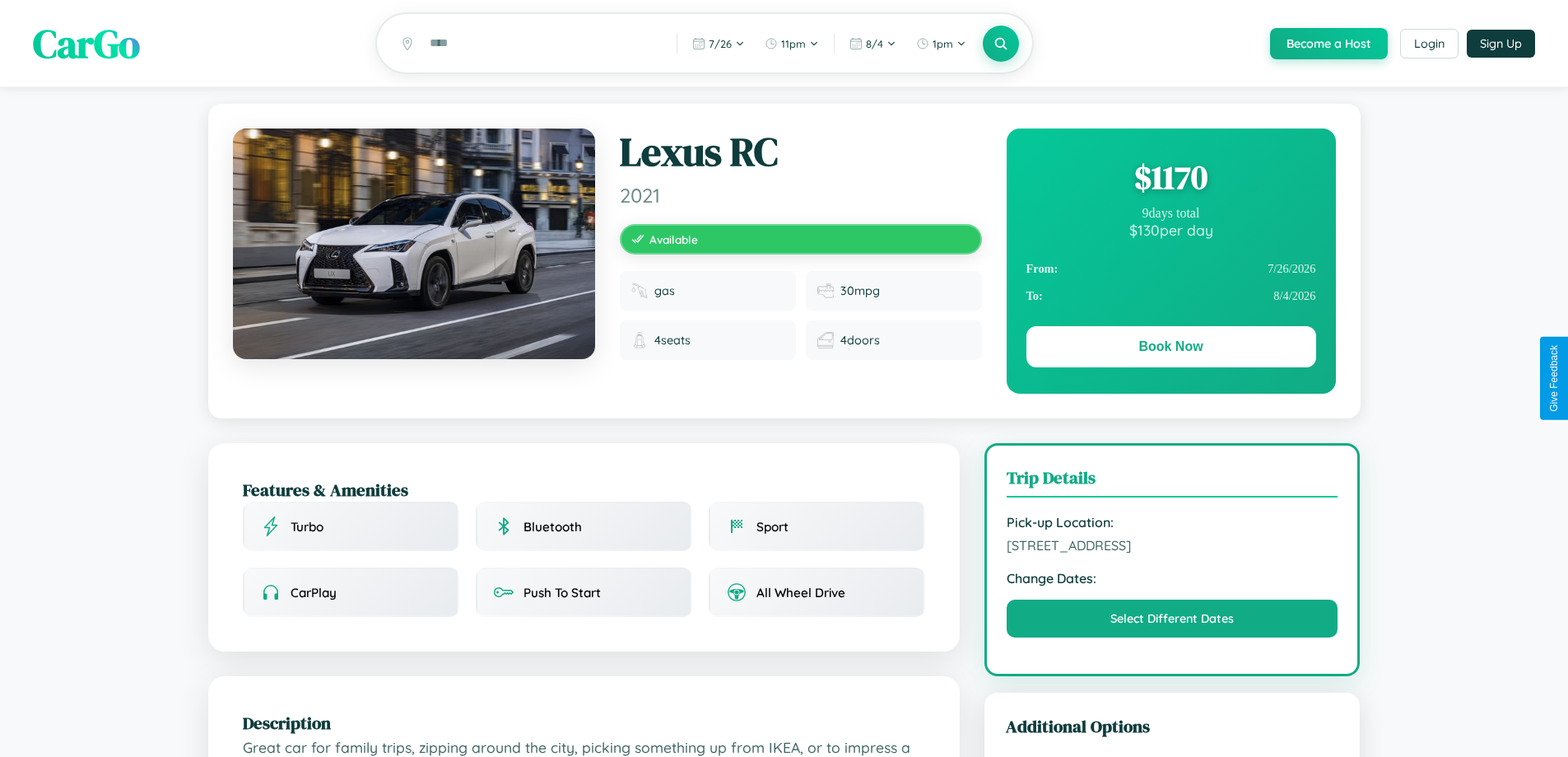
click at [1171, 179] on div "$ 1170" at bounding box center [1171, 177] width 290 height 44
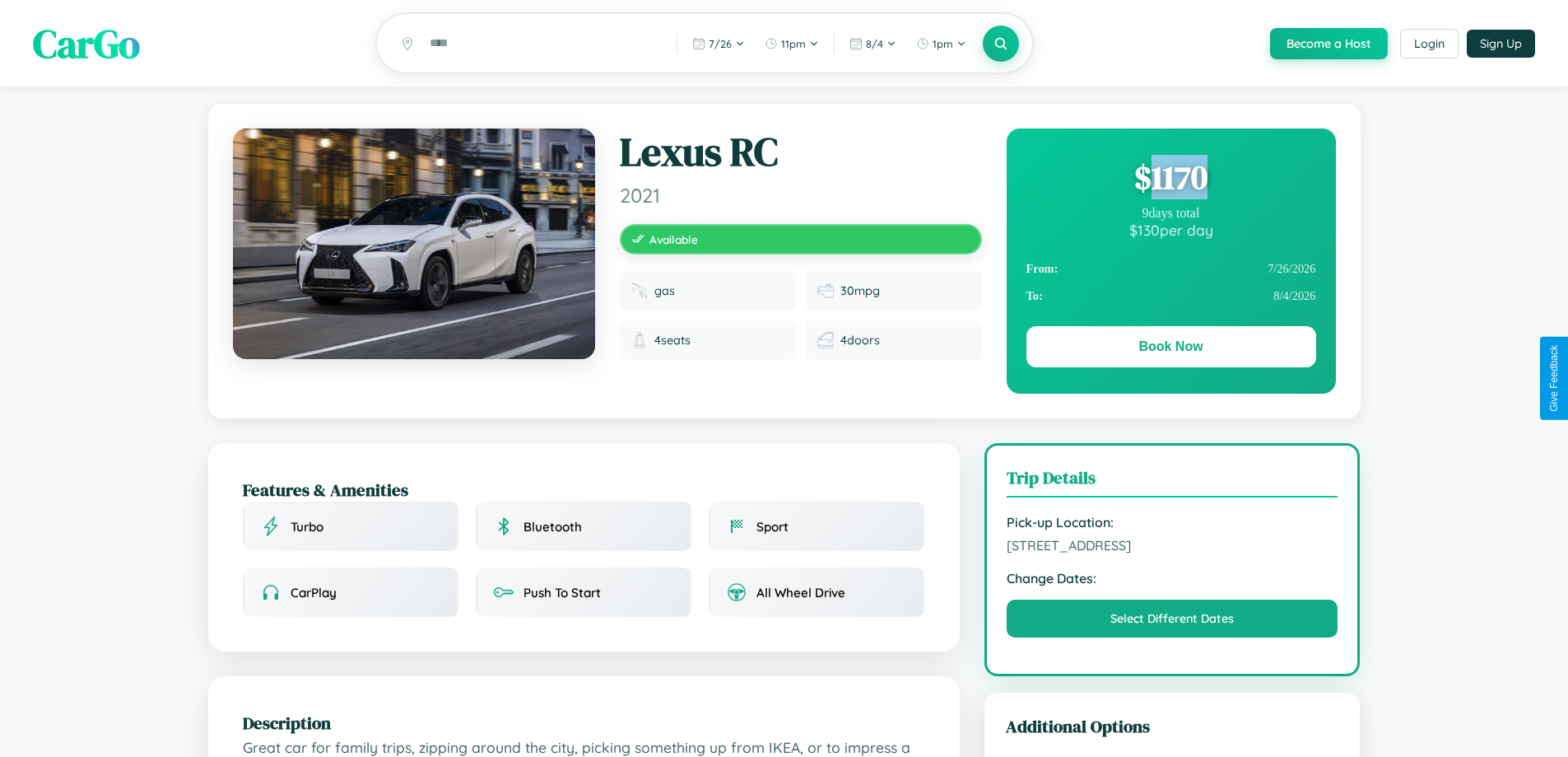
click at [1171, 179] on div "$ 1170" at bounding box center [1171, 177] width 290 height 44
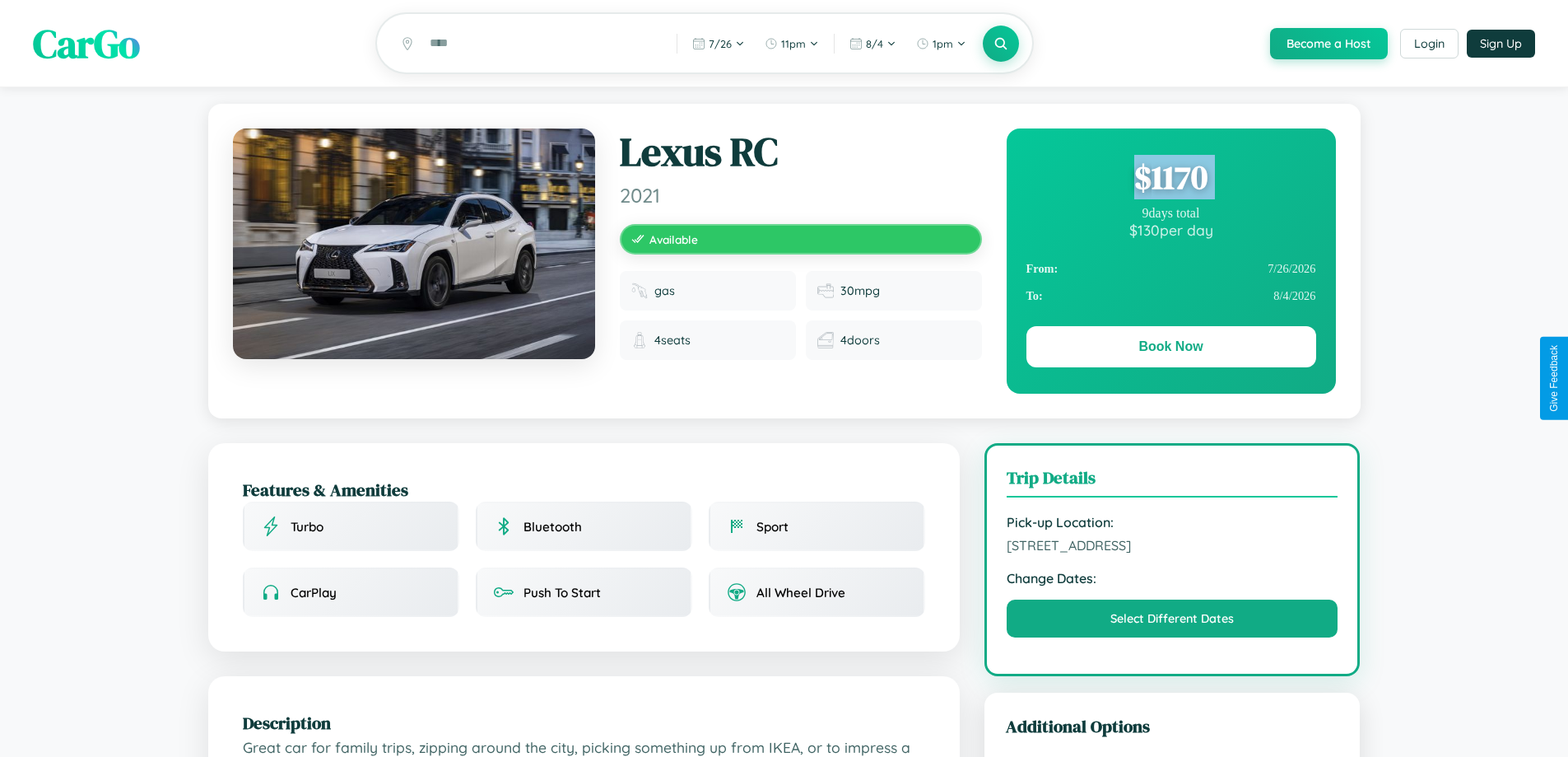
click at [1171, 179] on div "$ 1170" at bounding box center [1171, 177] width 290 height 44
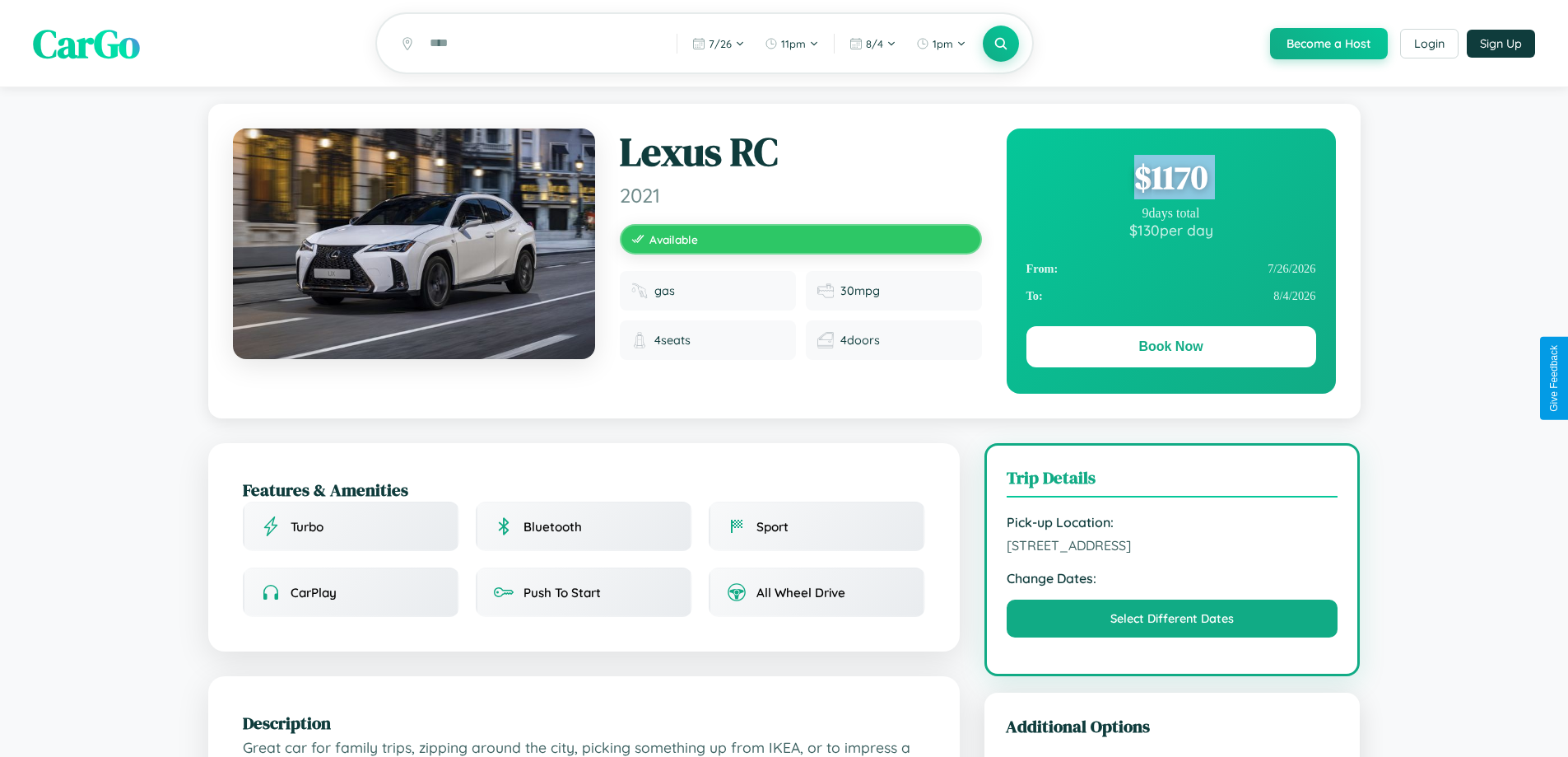
click at [1171, 179] on div "$ 1170" at bounding box center [1171, 177] width 290 height 44
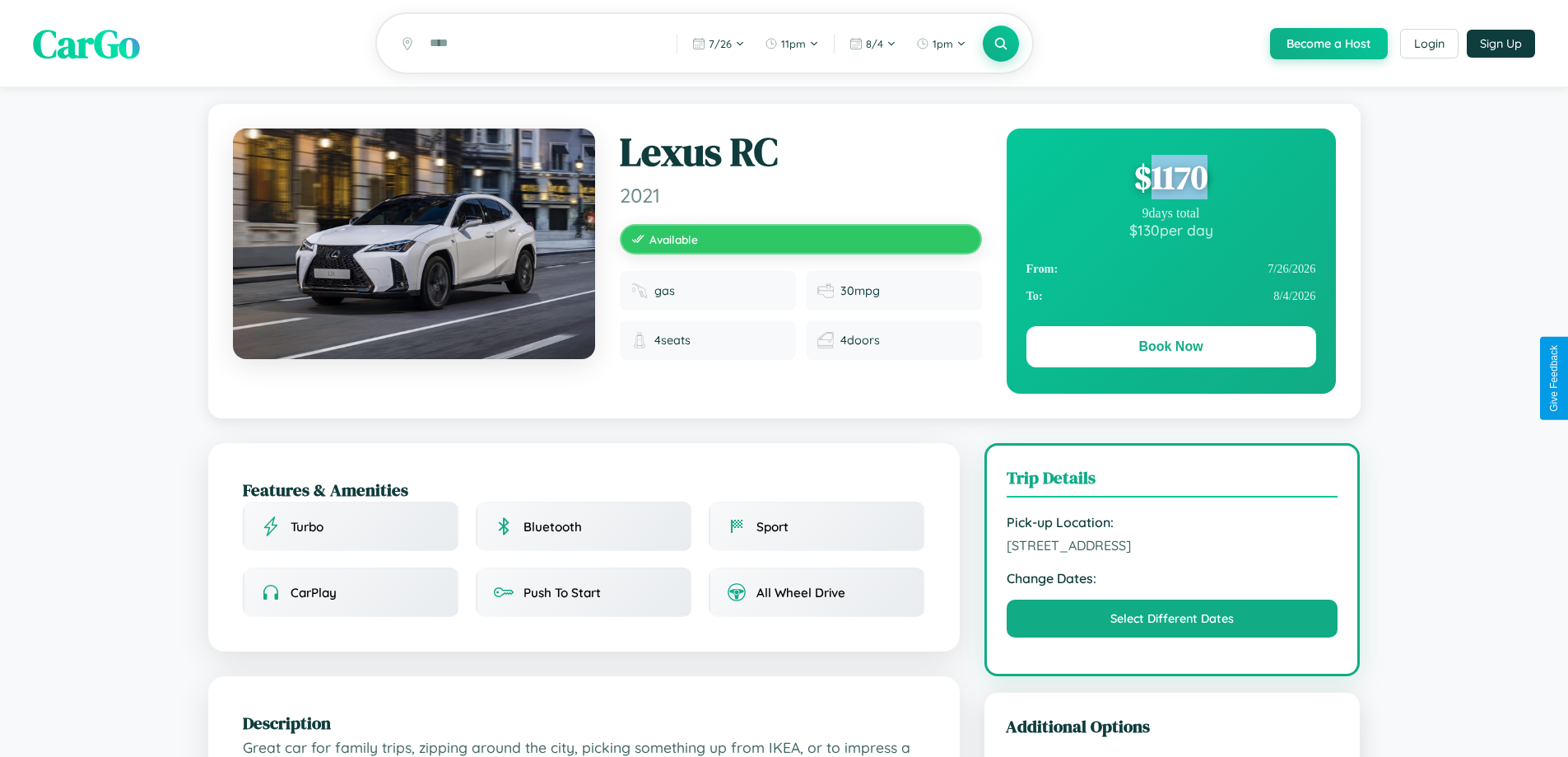
click at [1171, 179] on div "$ 1170" at bounding box center [1171, 177] width 290 height 44
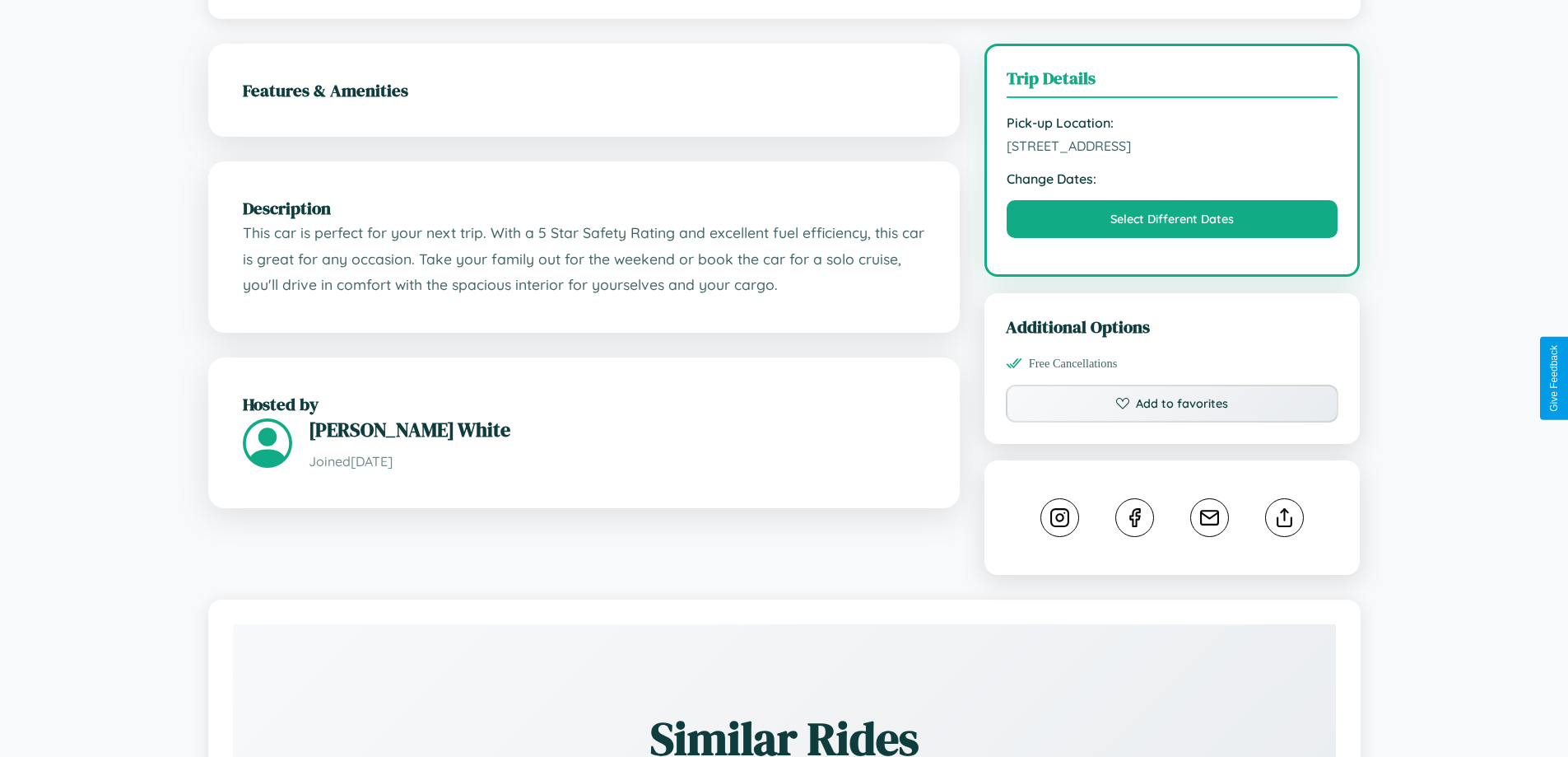
scroll to position [479, 0]
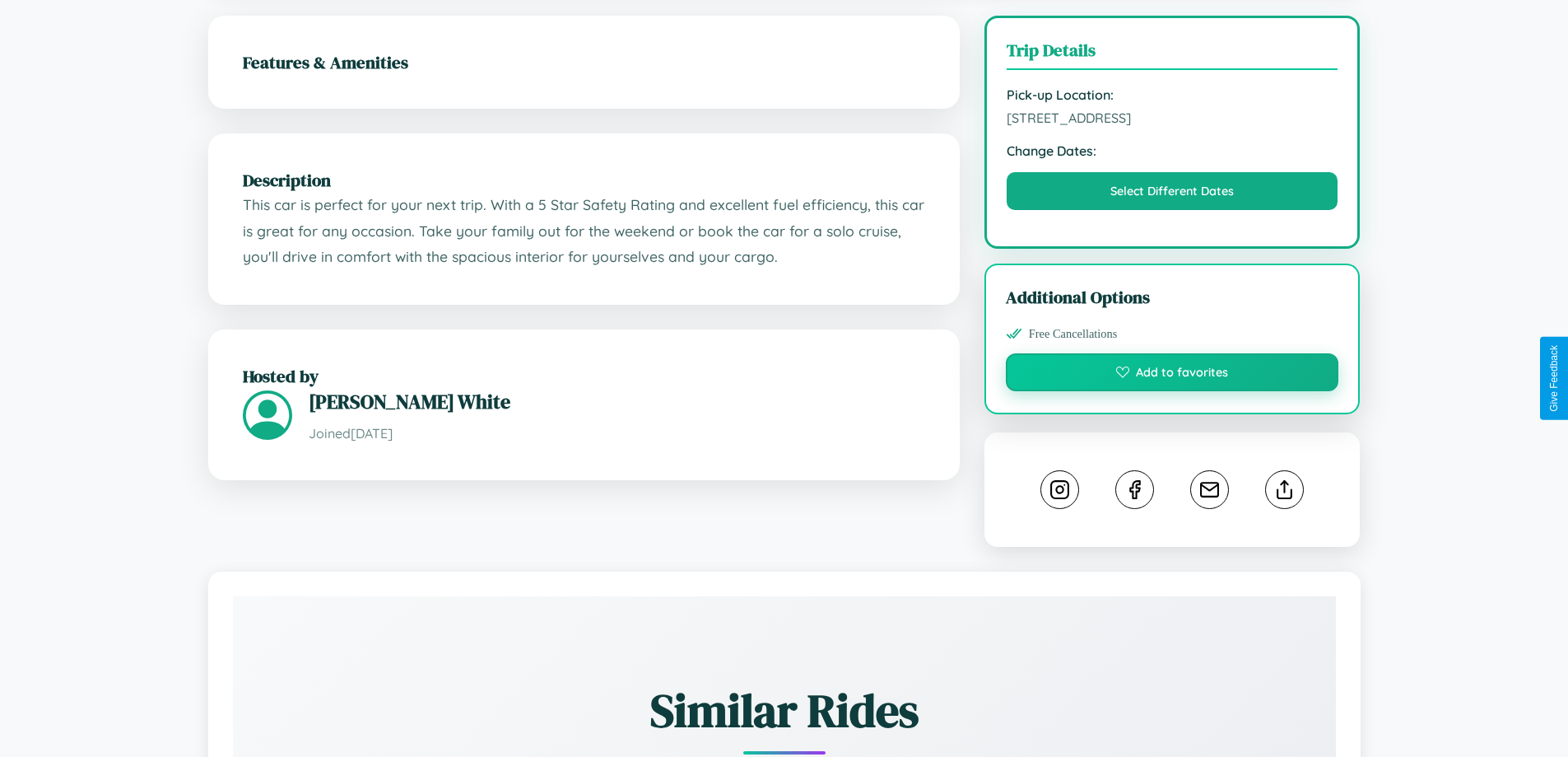
click at [1172, 375] on button "Add to favorites" at bounding box center [1172, 372] width 334 height 38
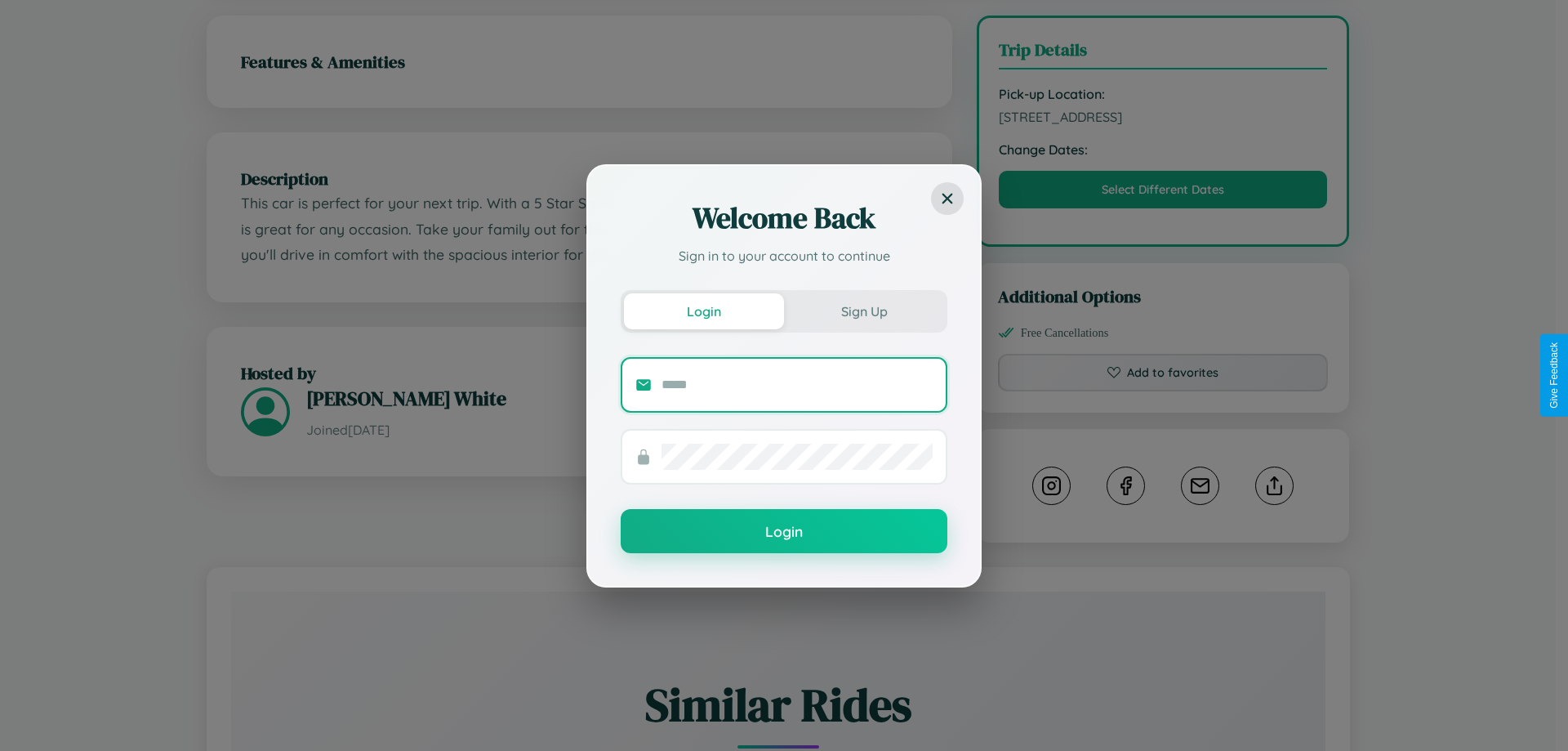
click at [797, 384] on input "text" at bounding box center [796, 385] width 271 height 26
type input "**********"
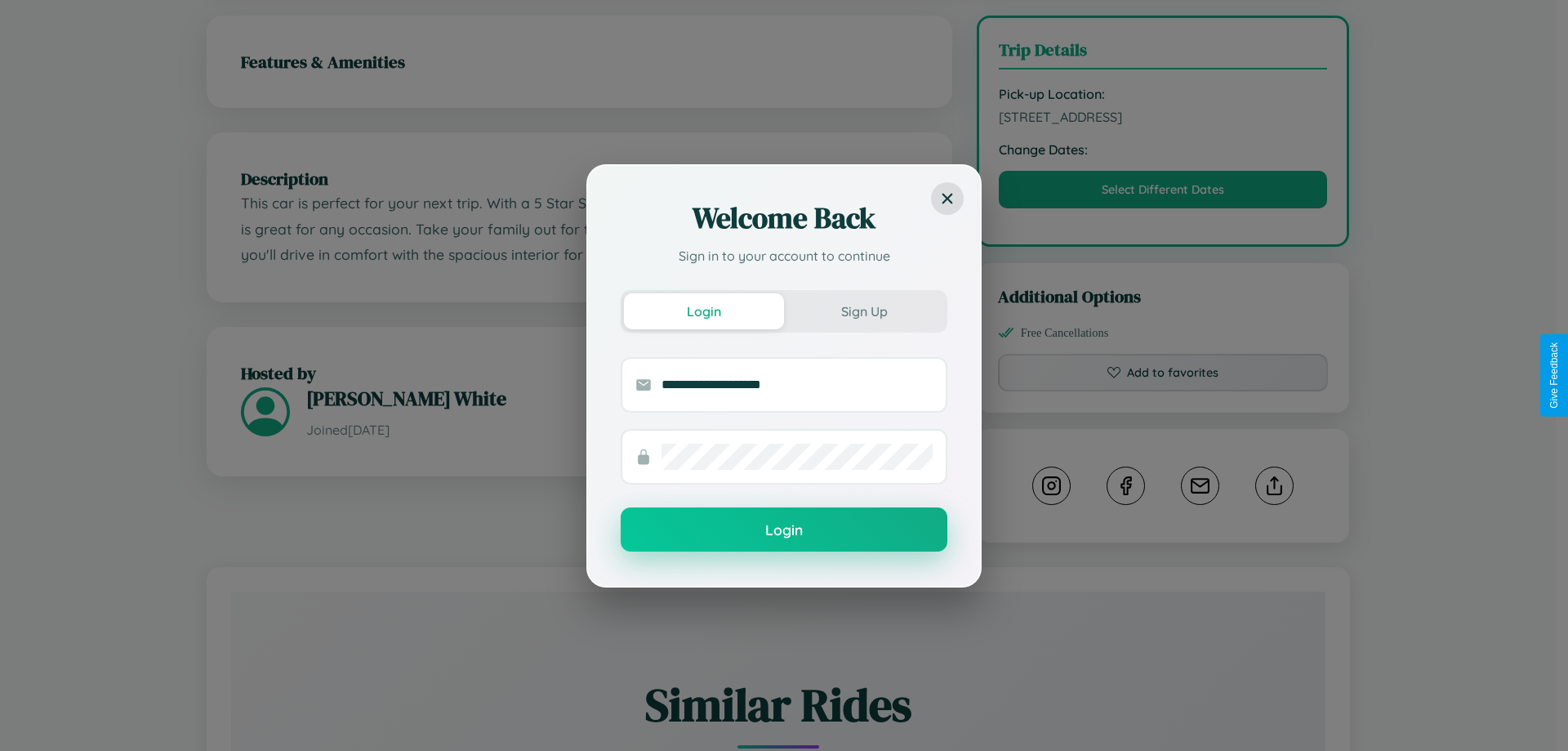
click at [784, 530] on button "Login" at bounding box center [783, 529] width 327 height 44
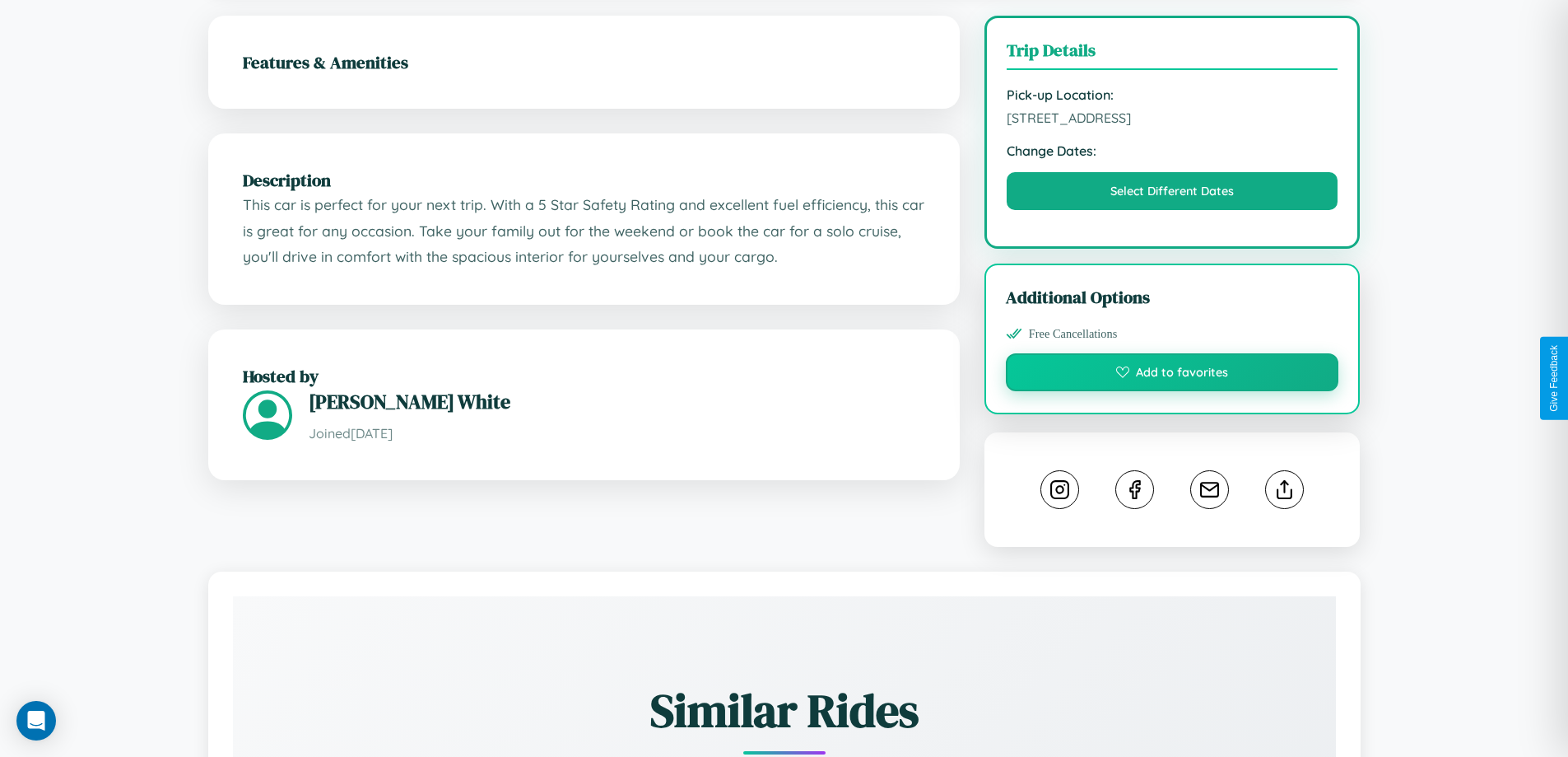
click at [1172, 376] on button "Add to favorites" at bounding box center [1172, 372] width 334 height 38
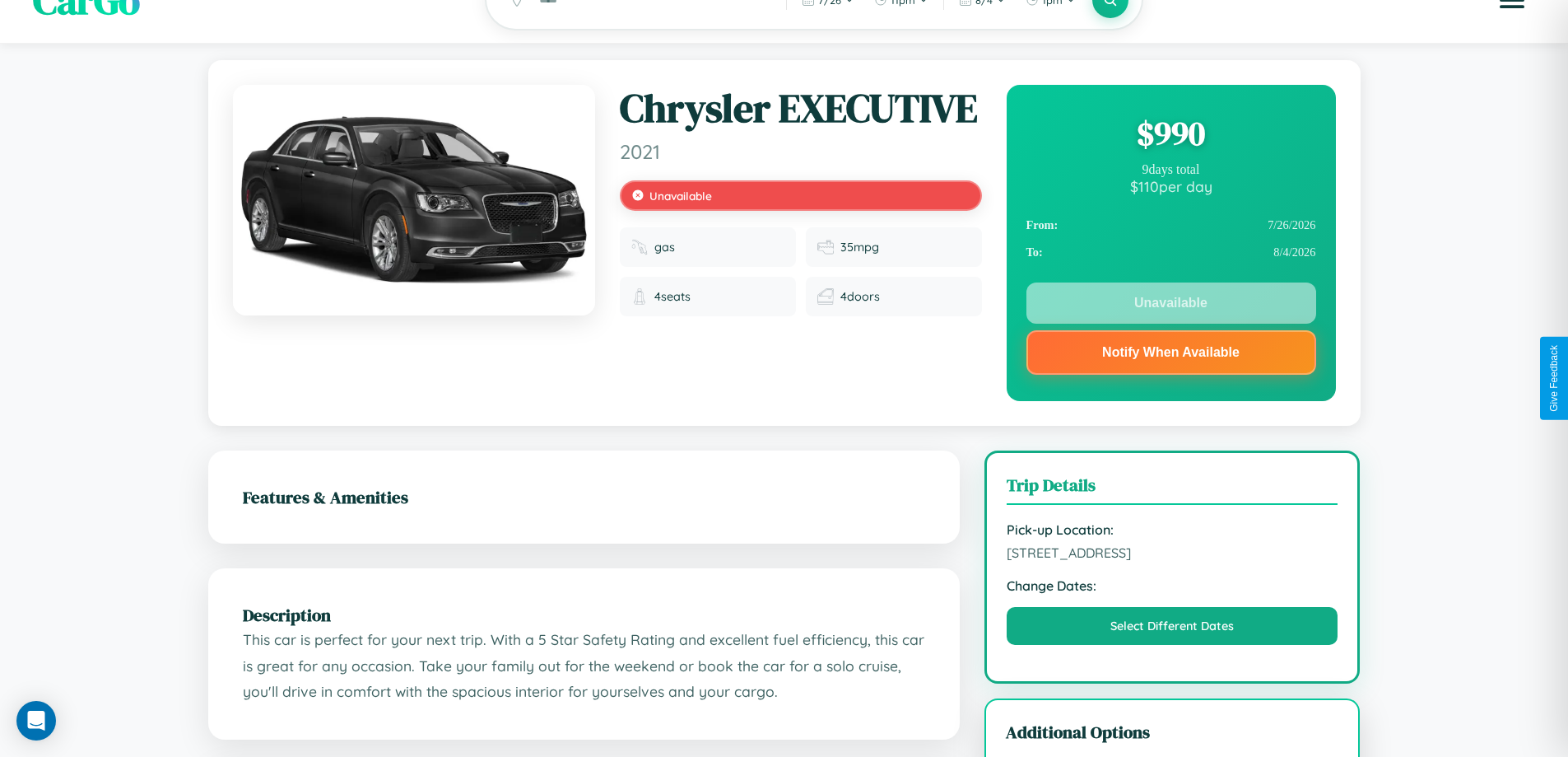
scroll to position [0, 0]
